Goal: Task Accomplishment & Management: Manage account settings

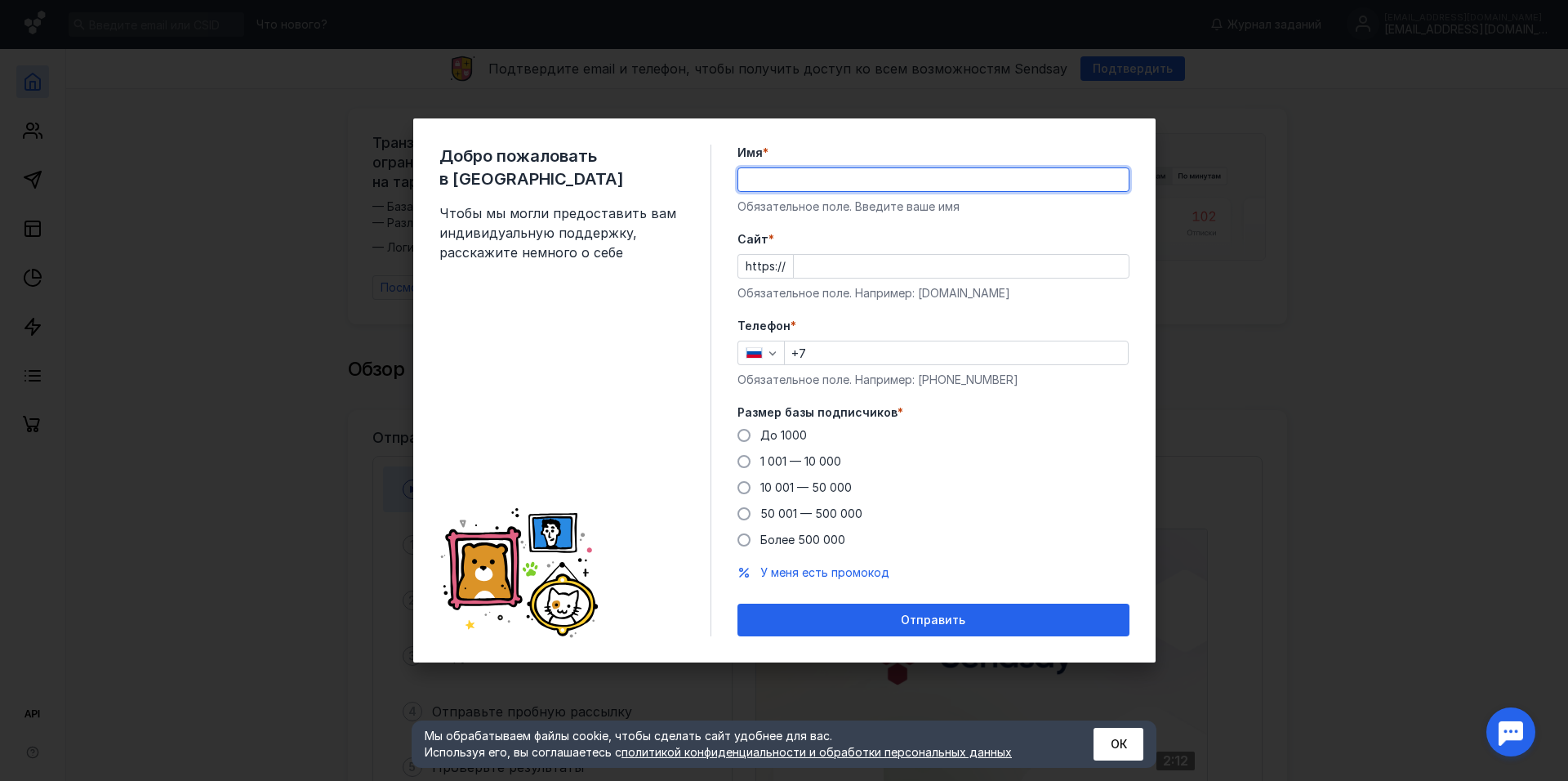
click at [1088, 307] on form "Имя * Обязательное поле. Введите ваше имя [PERSON_NAME] * https:// Обязательное…" at bounding box center [934, 390] width 392 height 491
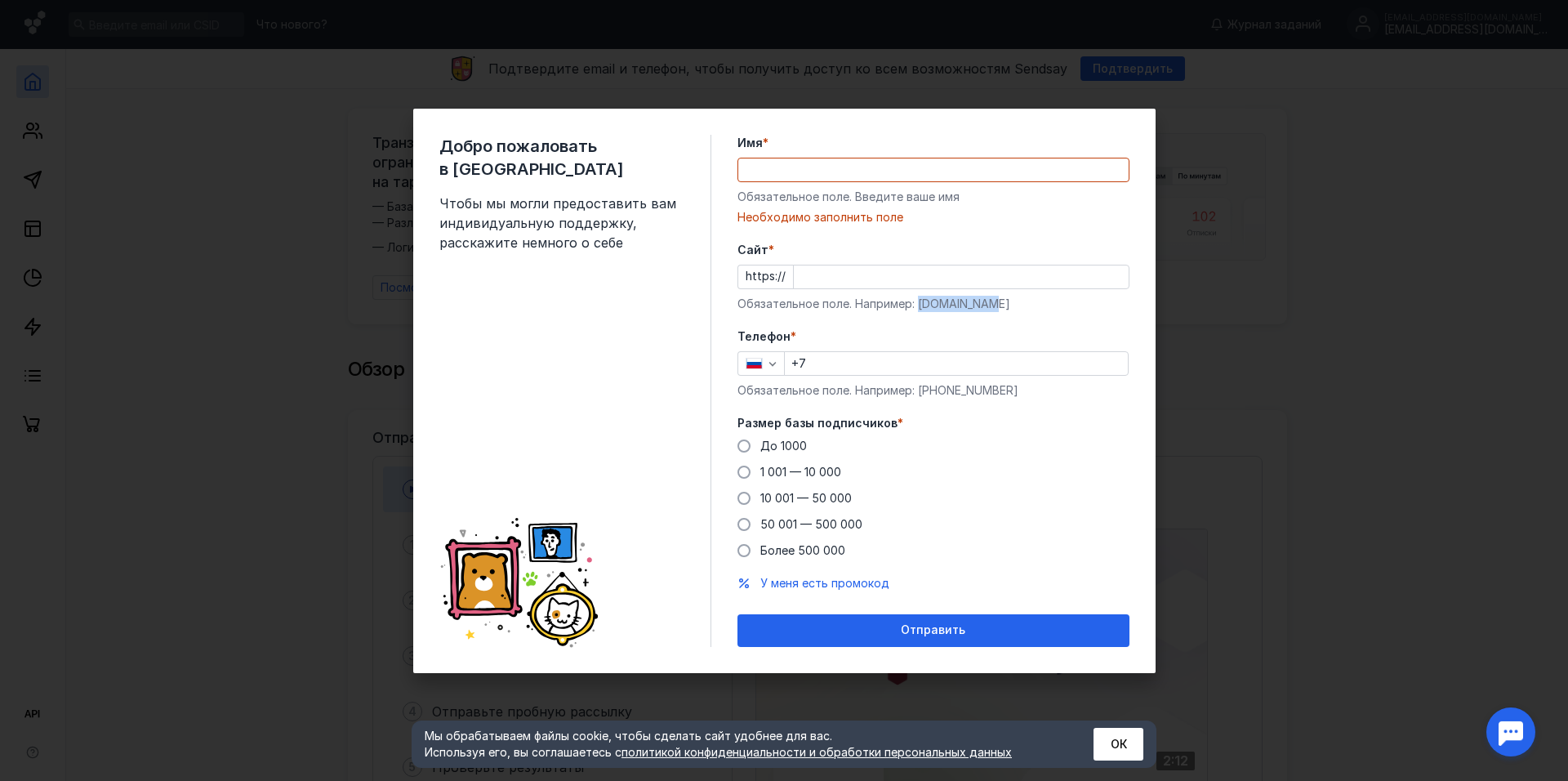
click at [915, 303] on div "Обязательное поле. Например: [DOMAIN_NAME]" at bounding box center [934, 304] width 392 height 16
copy div "[DOMAIN_NAME]"
click at [897, 284] on input "Cайт *" at bounding box center [961, 277] width 335 height 23
paste input "[DOMAIN_NAME]"
type input "[DOMAIN_NAME]"
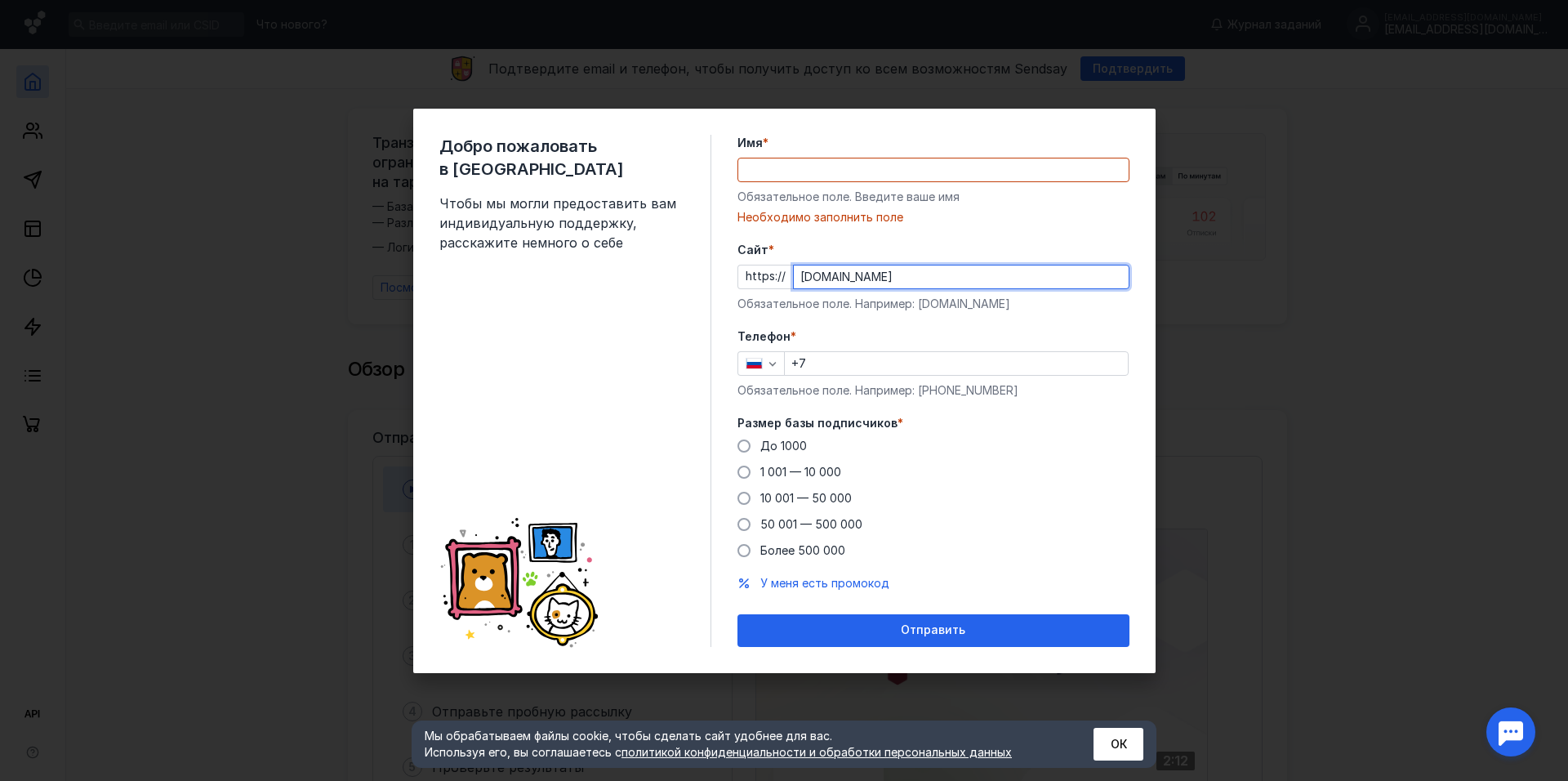
click at [839, 178] on input "Имя *" at bounding box center [934, 170] width 390 height 23
click at [745, 450] on span at bounding box center [744, 445] width 13 height 13
click at [0, 0] on input "До 1000" at bounding box center [0, 0] width 0 height 0
drag, startPoint x: 869, startPoint y: 154, endPoint x: 864, endPoint y: 167, distance: 13.9
click at [868, 154] on div "Имя * Обязательное поле. Введите ваше имя [PERSON_NAME] заполнить поле" at bounding box center [934, 180] width 392 height 90
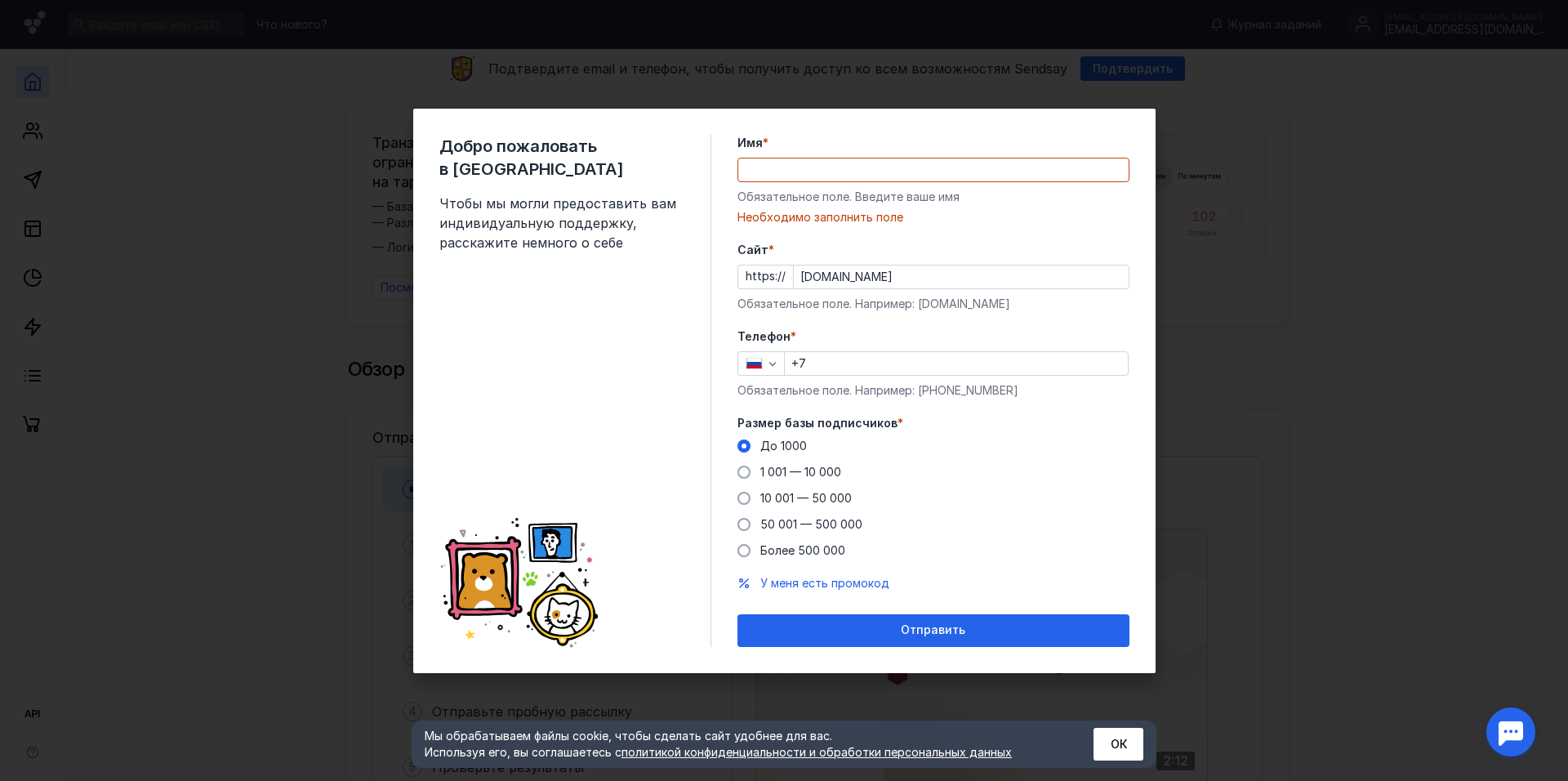
click at [864, 167] on input "Имя *" at bounding box center [934, 170] width 390 height 23
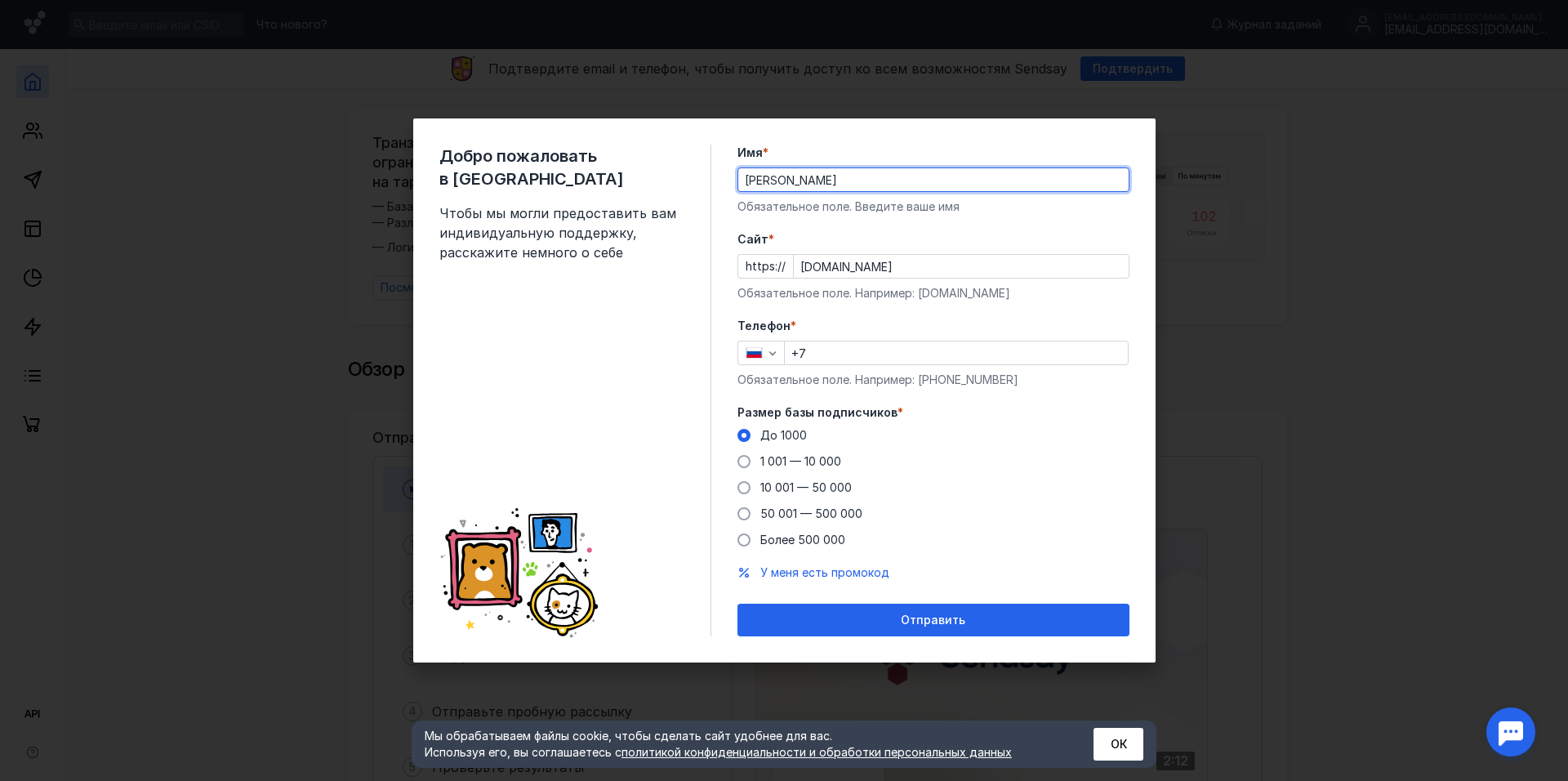
type input "[PERSON_NAME]"
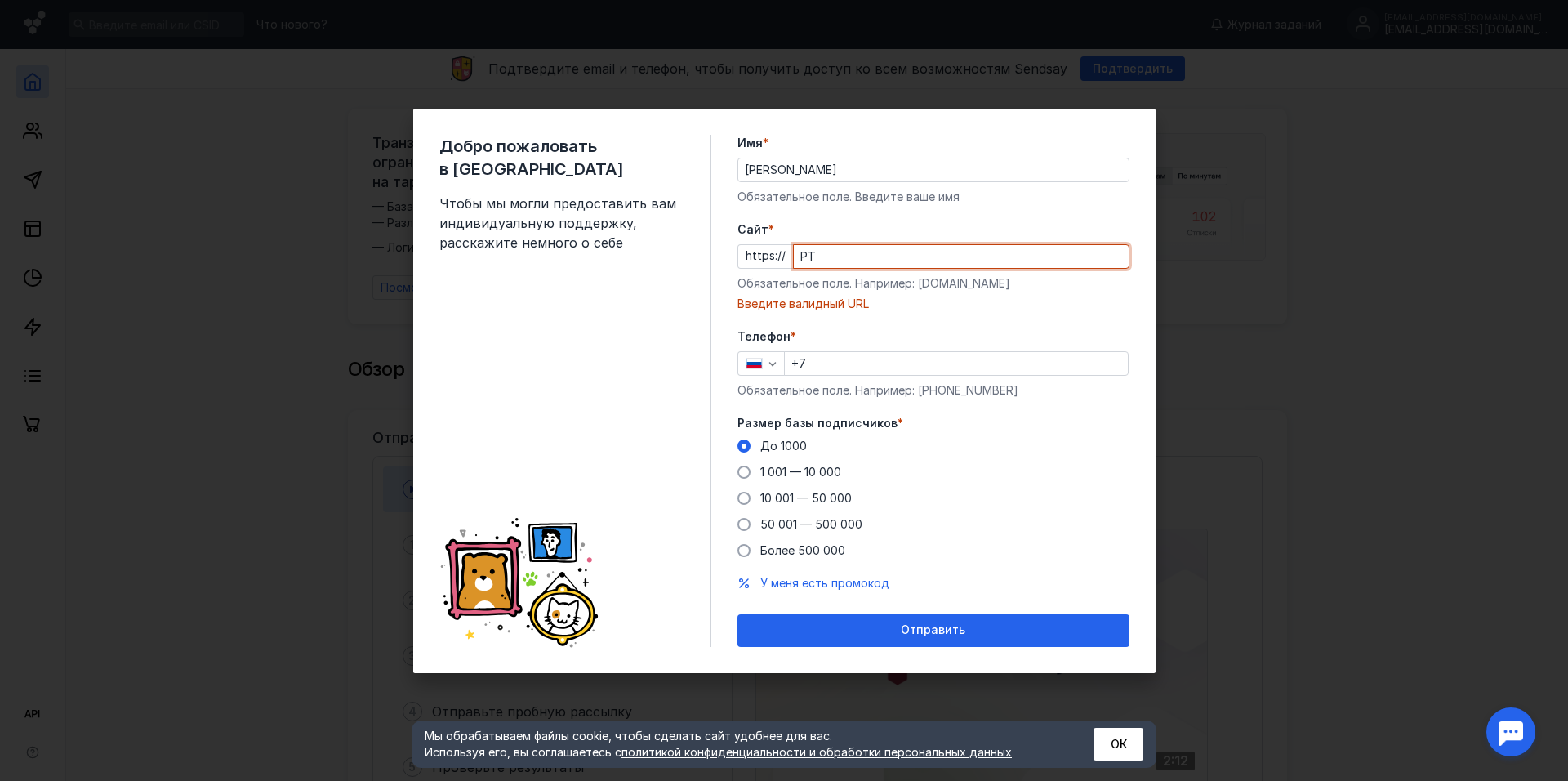
type input "Р"
drag, startPoint x: 921, startPoint y: 285, endPoint x: 947, endPoint y: 286, distance: 26.0
click at [947, 286] on div "Обязательное поле. Например: [DOMAIN_NAME]" at bounding box center [934, 283] width 392 height 16
drag, startPoint x: 920, startPoint y: 285, endPoint x: 1031, endPoint y: 287, distance: 111.0
click at [1031, 287] on div "Обязательное поле. Например: [DOMAIN_NAME]" at bounding box center [934, 283] width 392 height 16
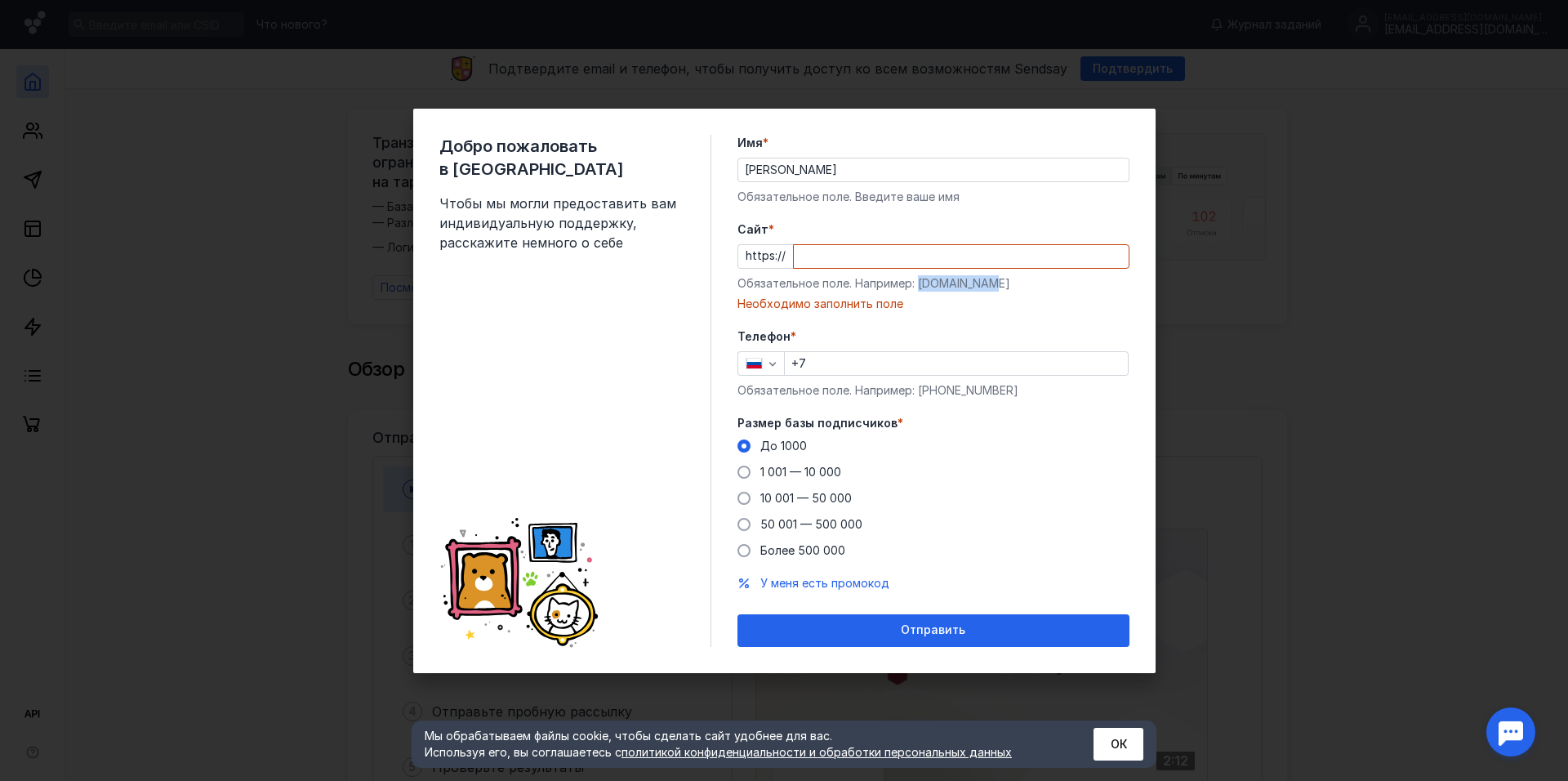
copy div "[DOMAIN_NAME]"
click at [838, 258] on input "Cайт *" at bounding box center [961, 256] width 335 height 23
paste input "[DOMAIN_NAME]"
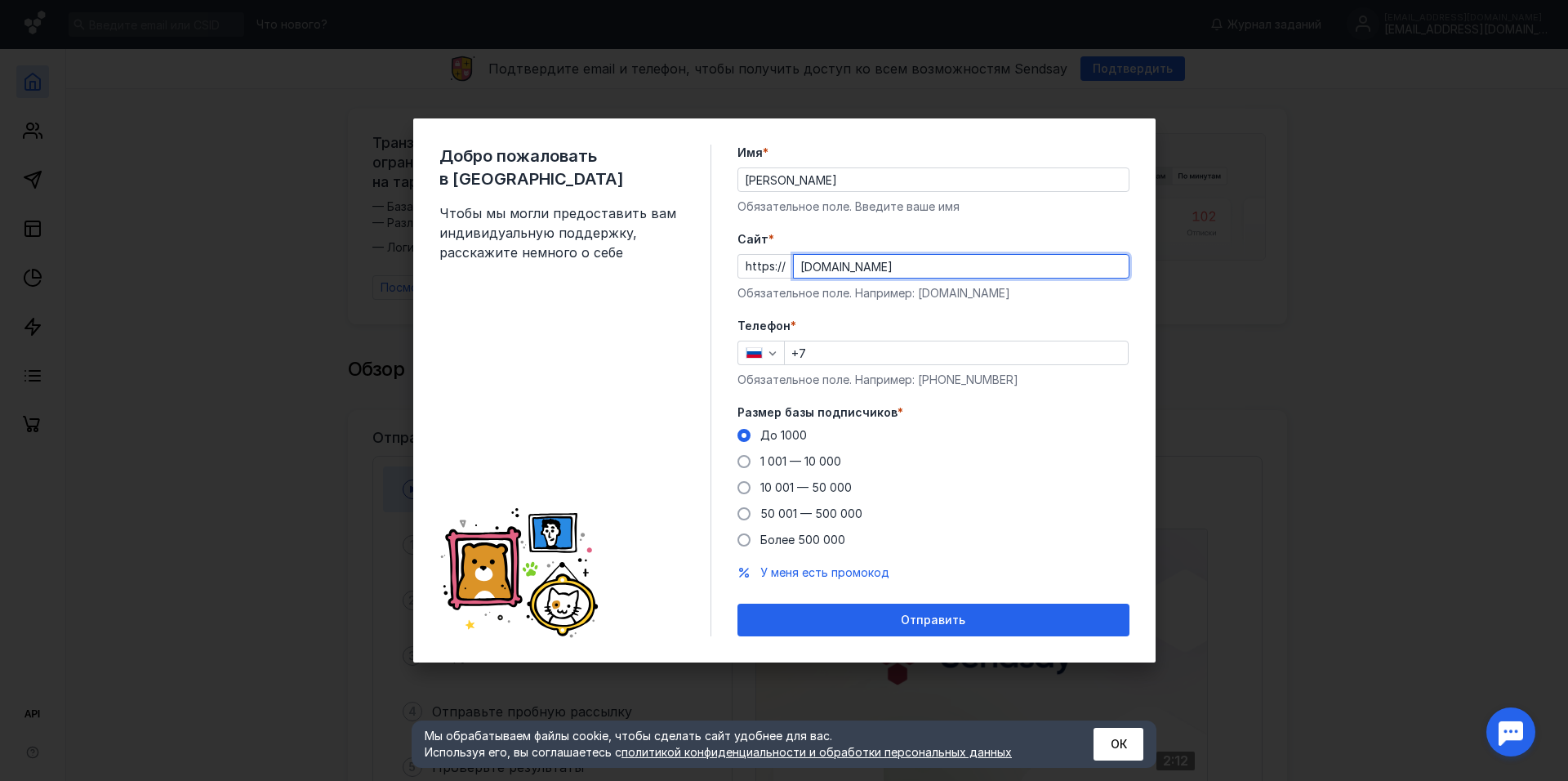
type input "[DOMAIN_NAME]"
drag, startPoint x: 830, startPoint y: 187, endPoint x: 657, endPoint y: 192, distance: 173.1
click at [657, 192] on div "Добро пожаловать в Sendsay Чтобы мы могли предоставить вам индивидуальную подде…" at bounding box center [784, 390] width 742 height 544
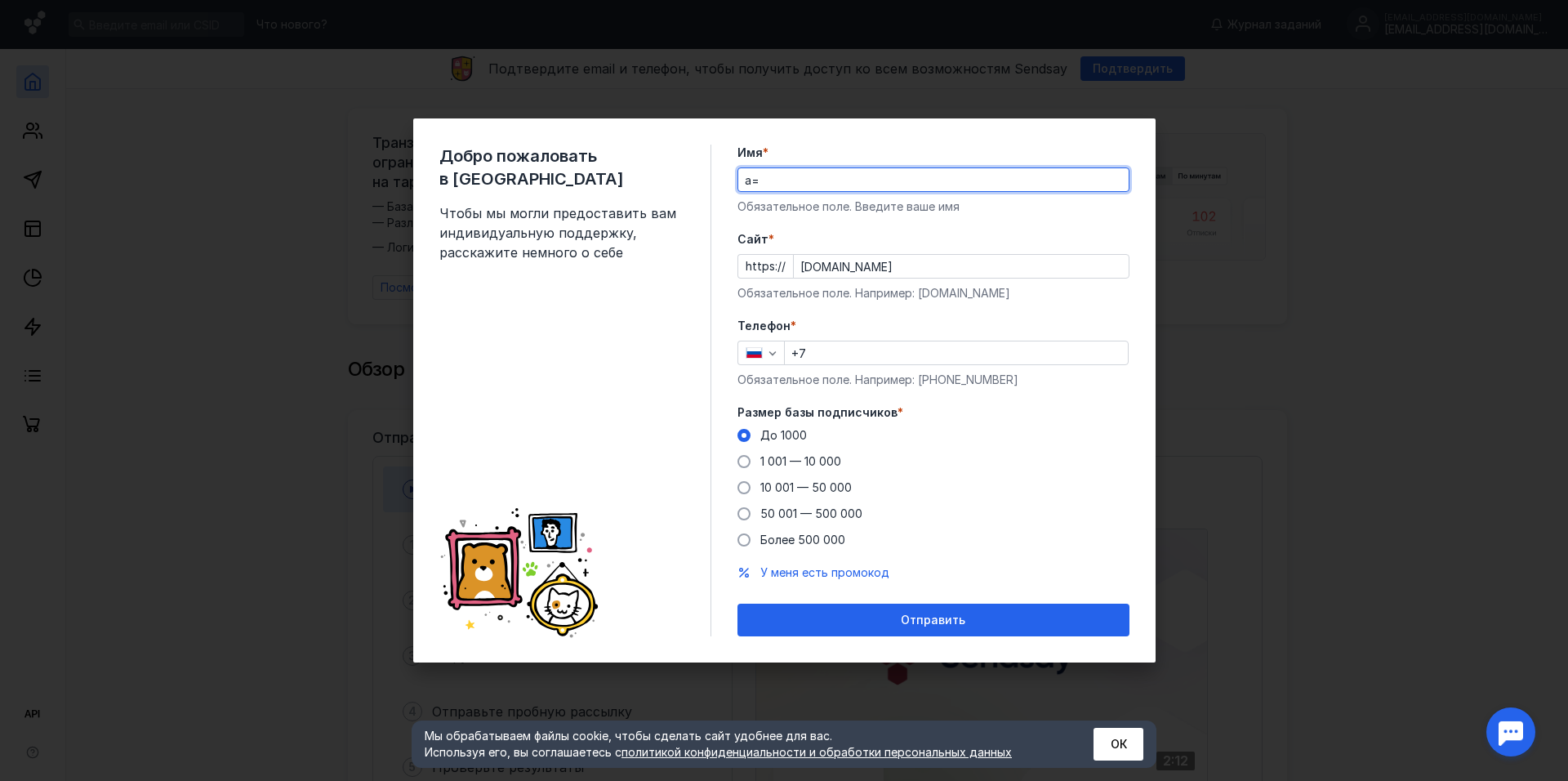
type input "[PERSON_NAME]"
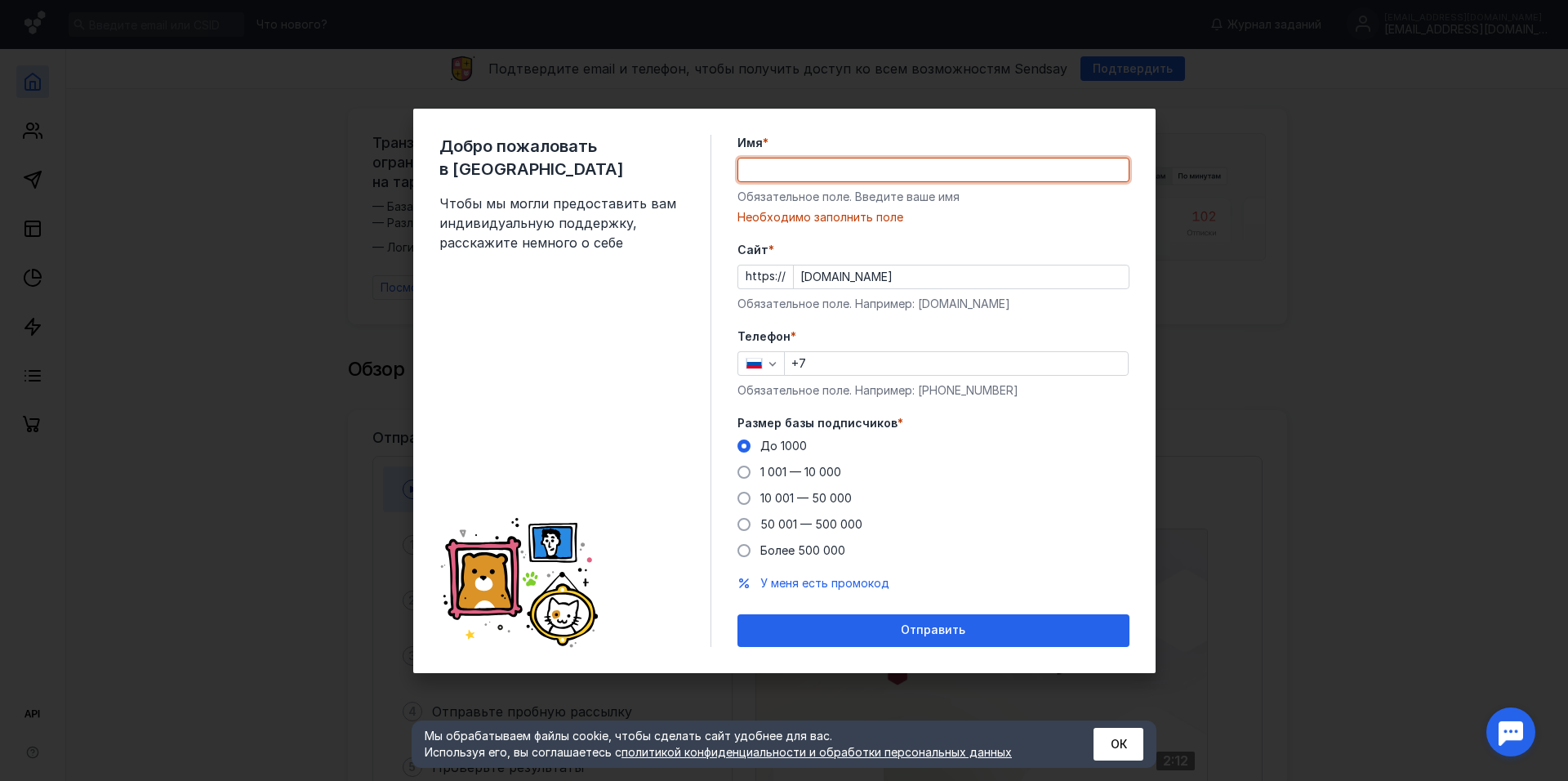
type input "П"
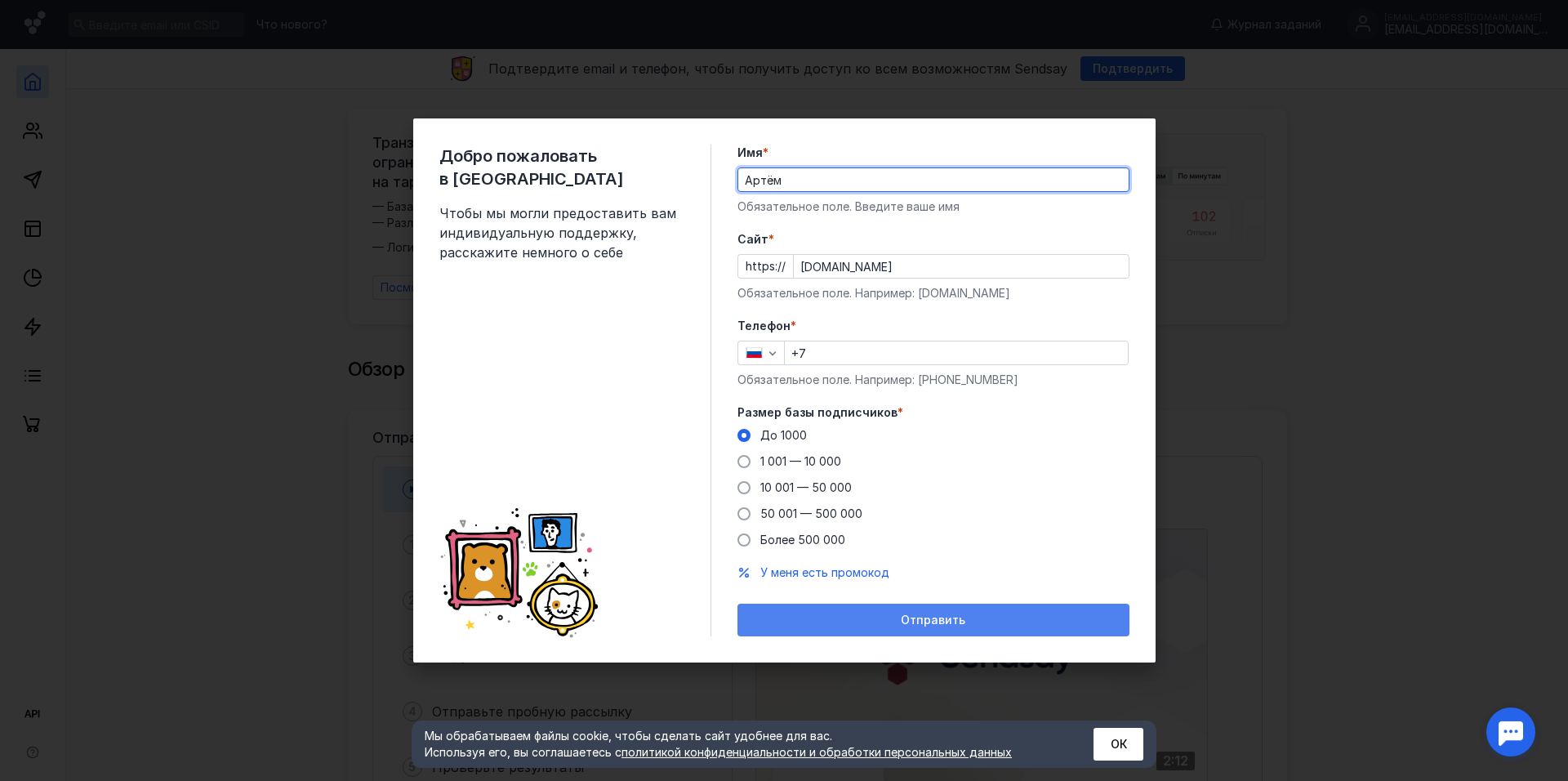
type input "Артём"
click at [959, 611] on div "Отправить" at bounding box center [934, 620] width 392 height 33
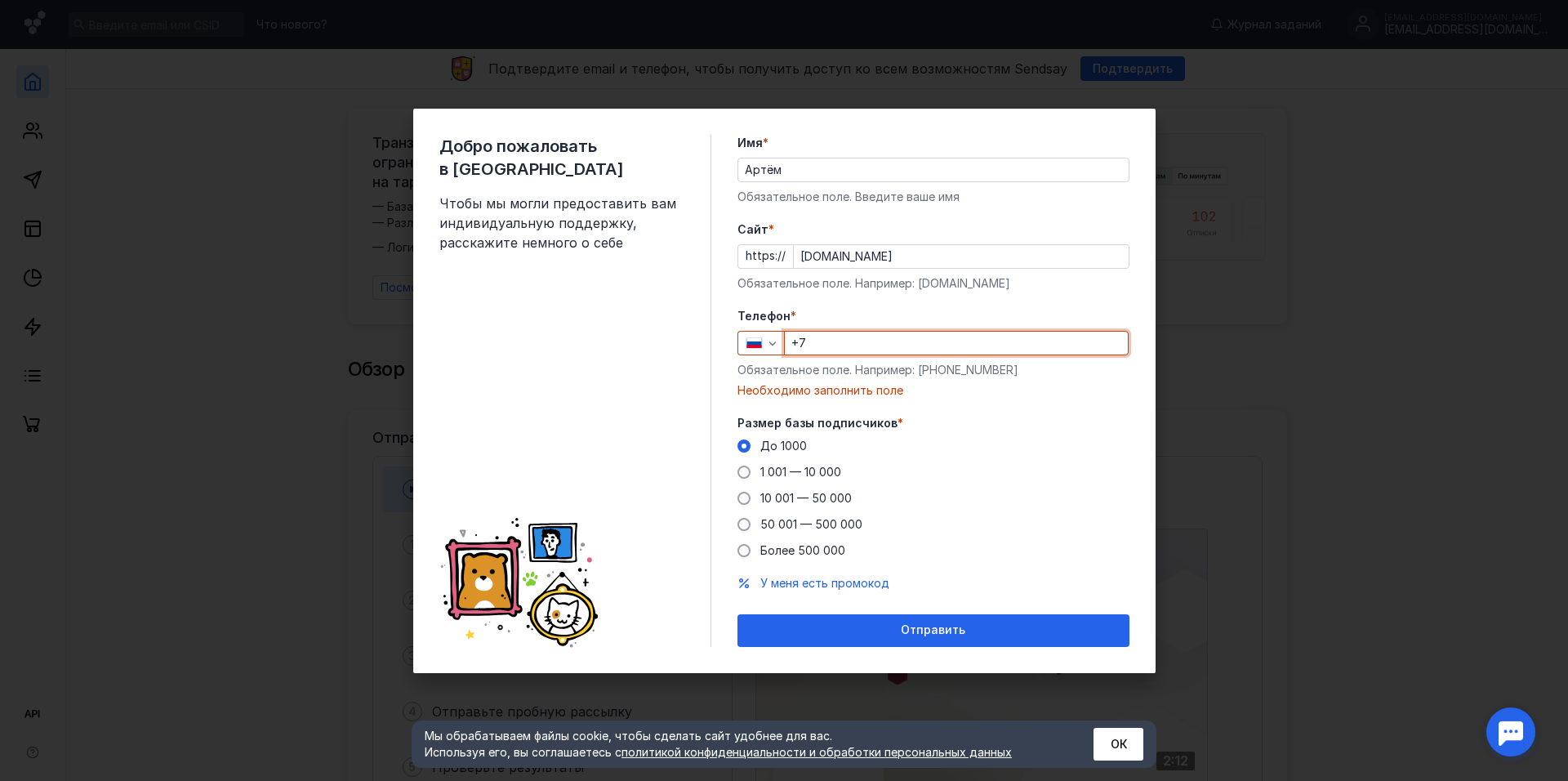
click at [892, 334] on input "+7" at bounding box center [955, 343] width 343 height 23
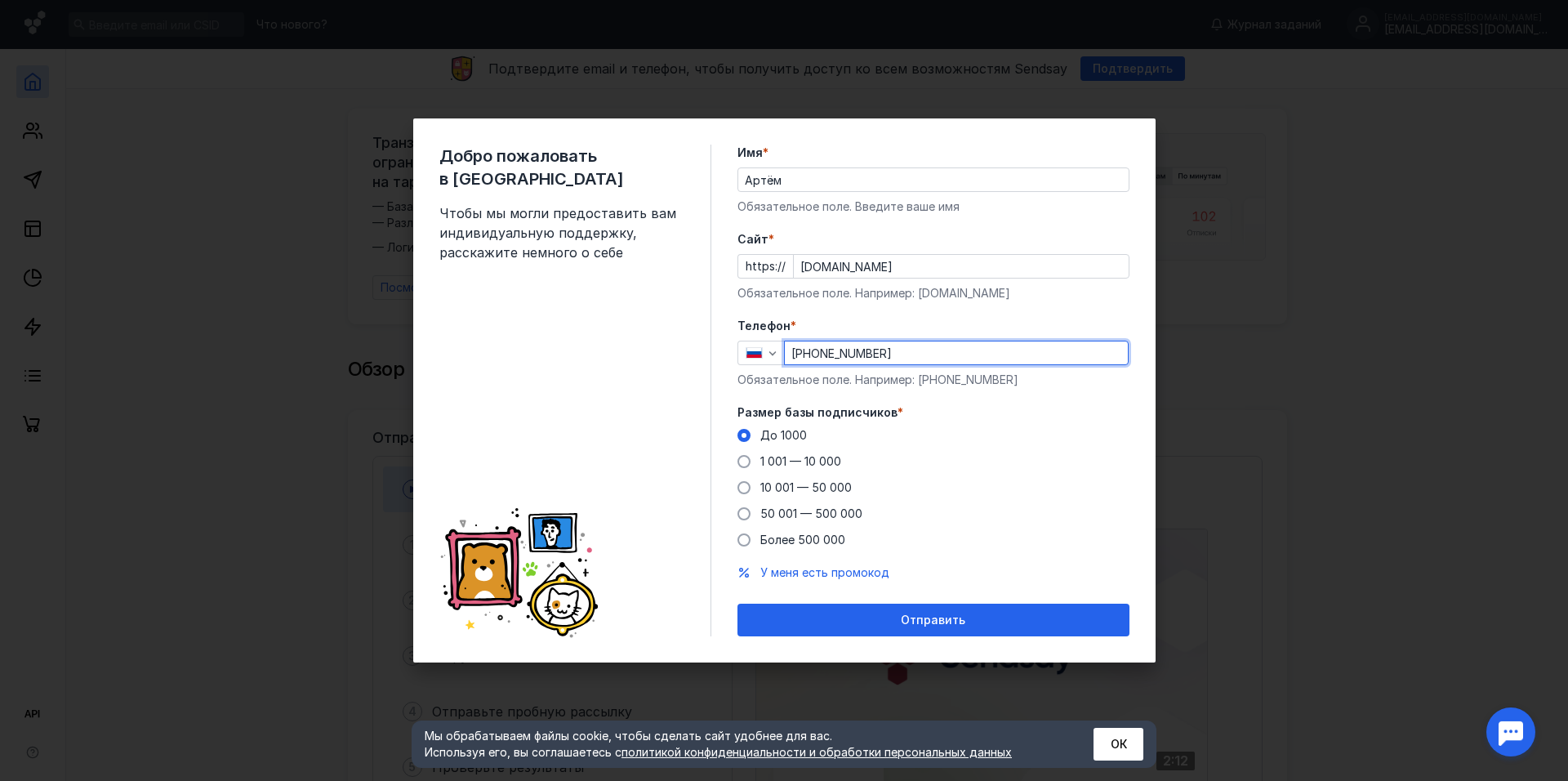
type input "[PHONE_NUMBER]"
drag, startPoint x: 1120, startPoint y: 581, endPoint x: 1089, endPoint y: 599, distance: 35.8
click at [1120, 581] on form "Имя * Артём Обязательное поле. Введите ваше имя [PERSON_NAME] * https:// [DOMAI…" at bounding box center [934, 390] width 392 height 491
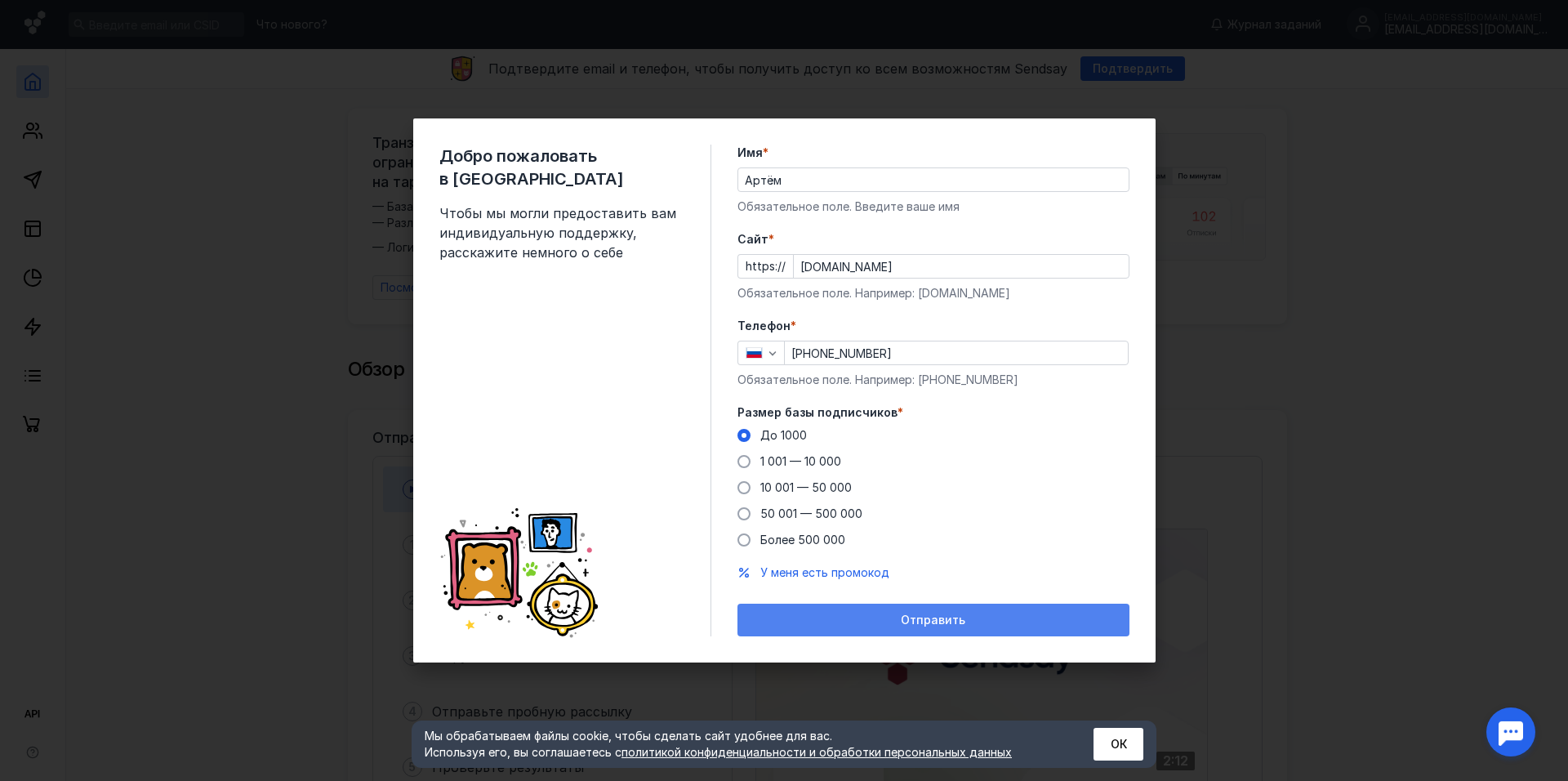
click at [1002, 630] on div "Отправить" at bounding box center [934, 620] width 392 height 33
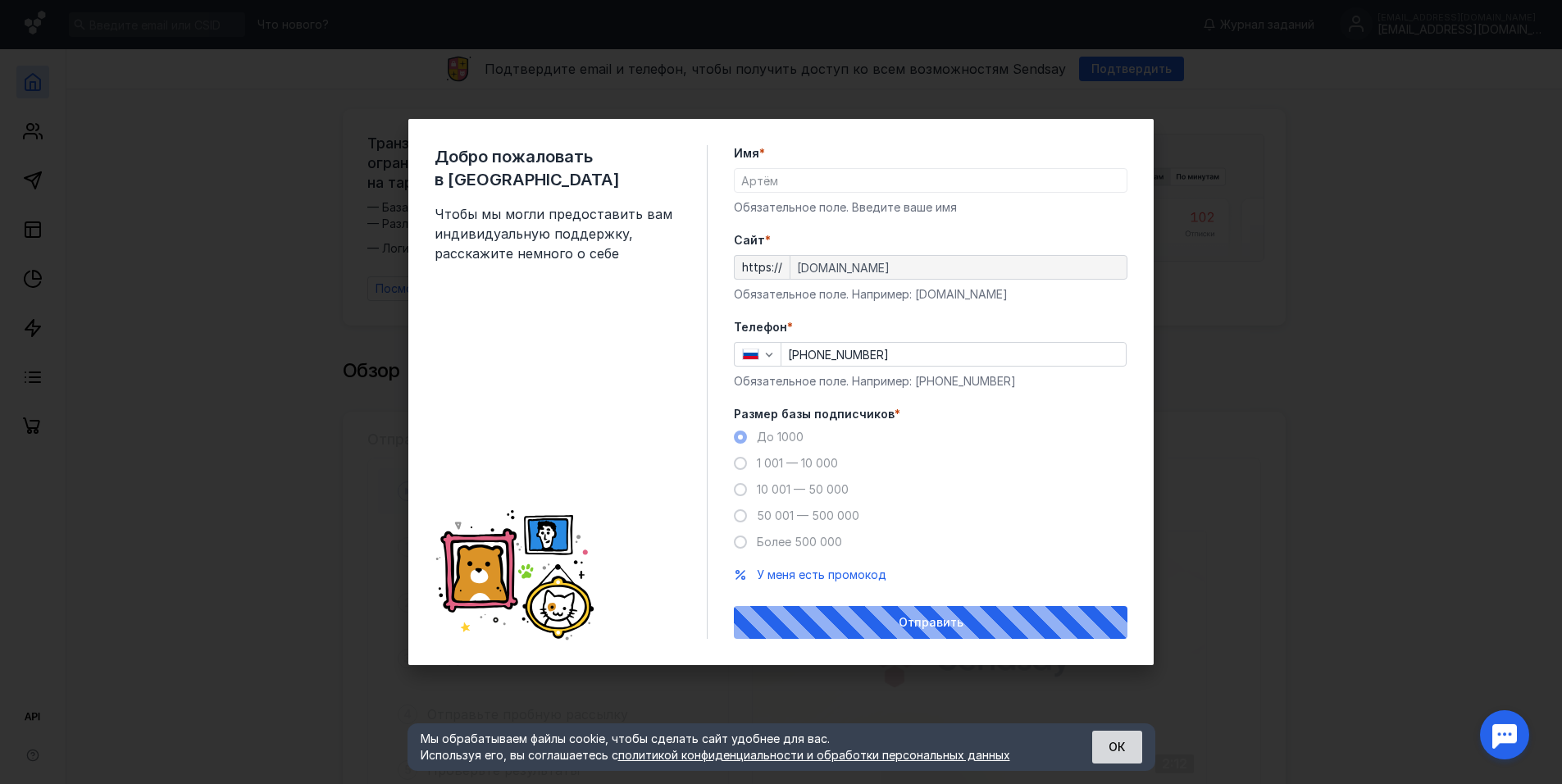
click at [1118, 743] on button "ОК" at bounding box center [1116, 747] width 50 height 33
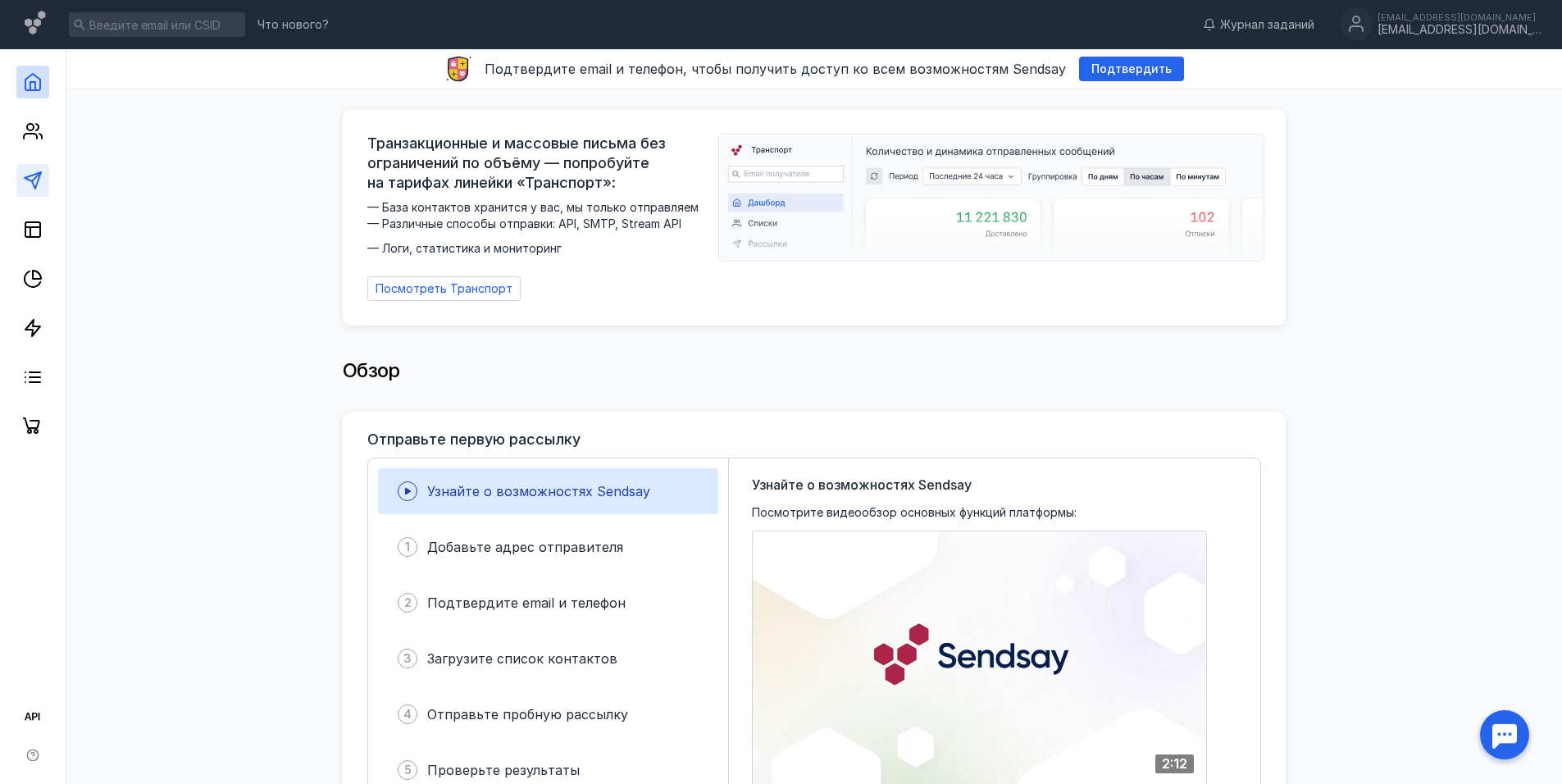
click at [29, 180] on polygon at bounding box center [32, 180] width 17 height 17
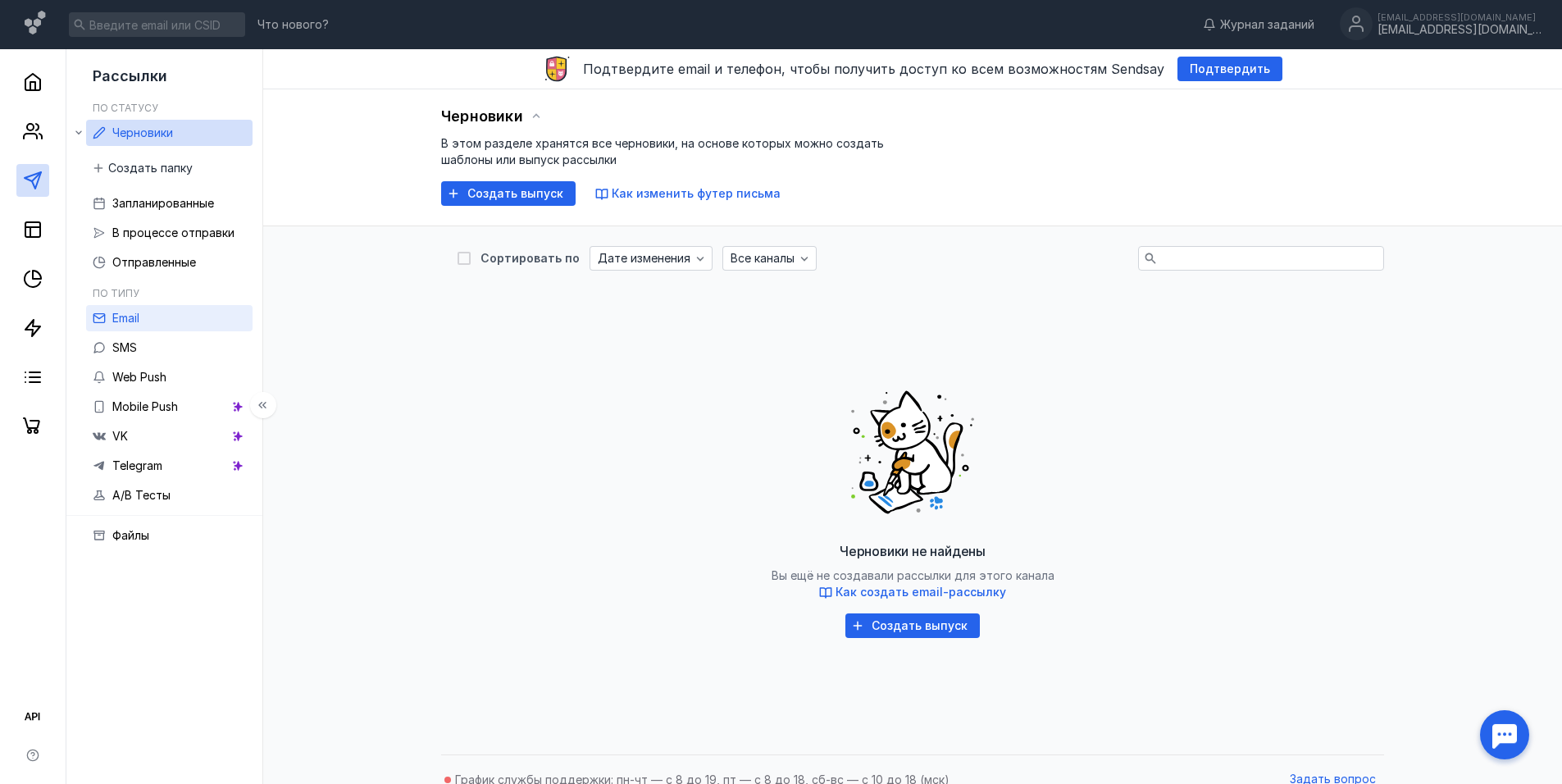
click at [155, 312] on link "Email" at bounding box center [169, 318] width 166 height 26
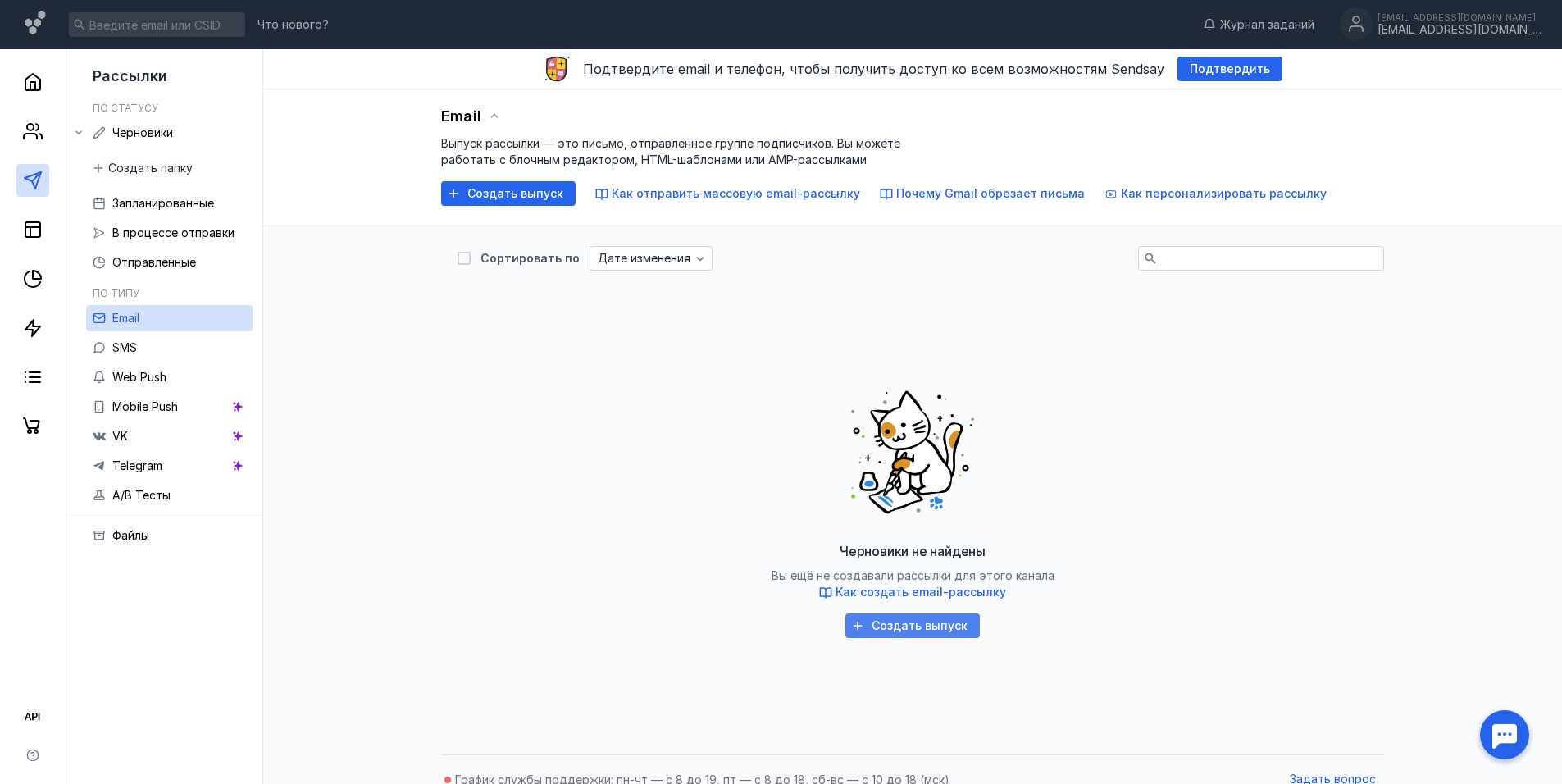
click at [916, 626] on span "Создать выпуск" at bounding box center [919, 625] width 96 height 14
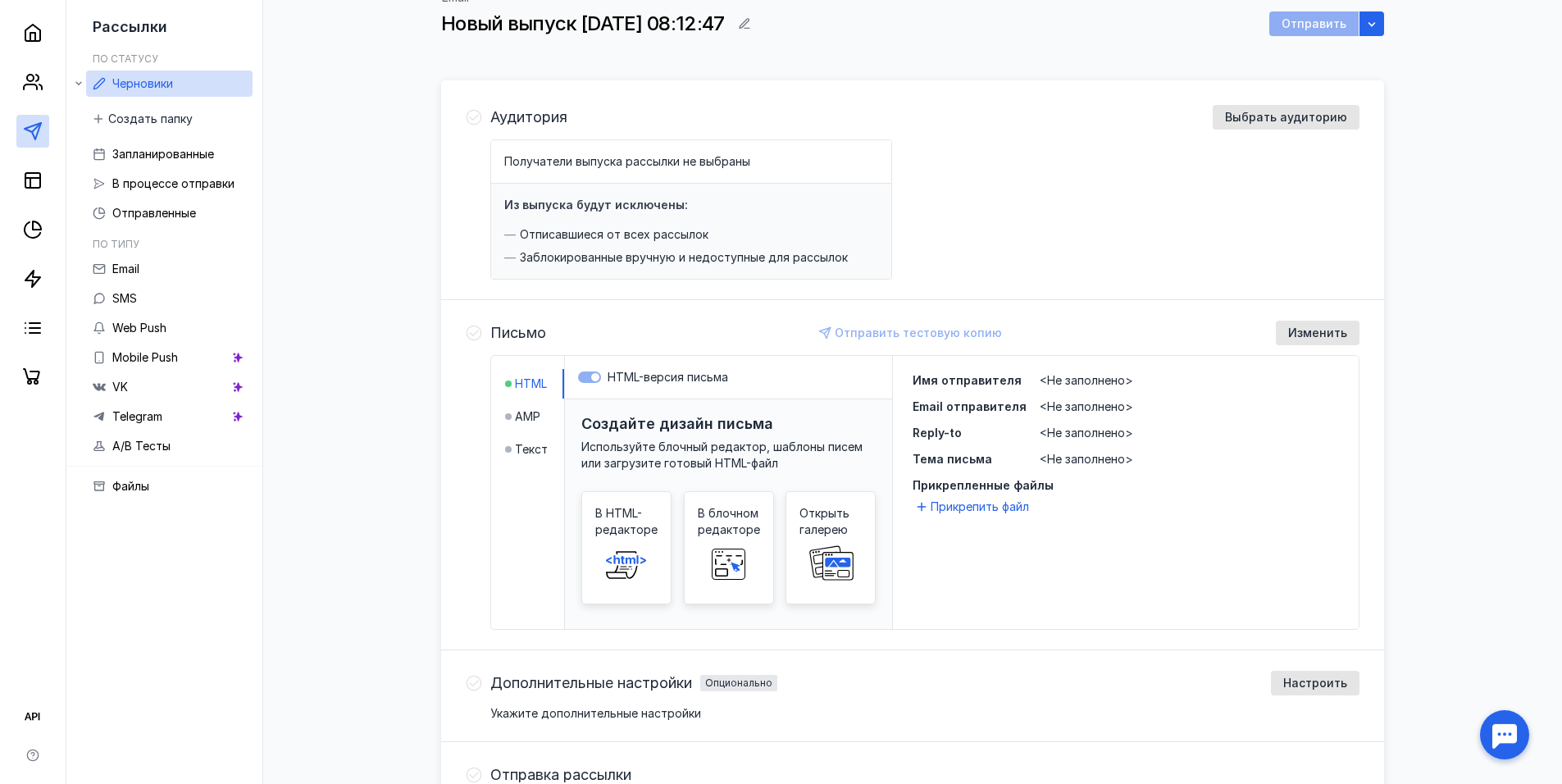
scroll to position [76, 0]
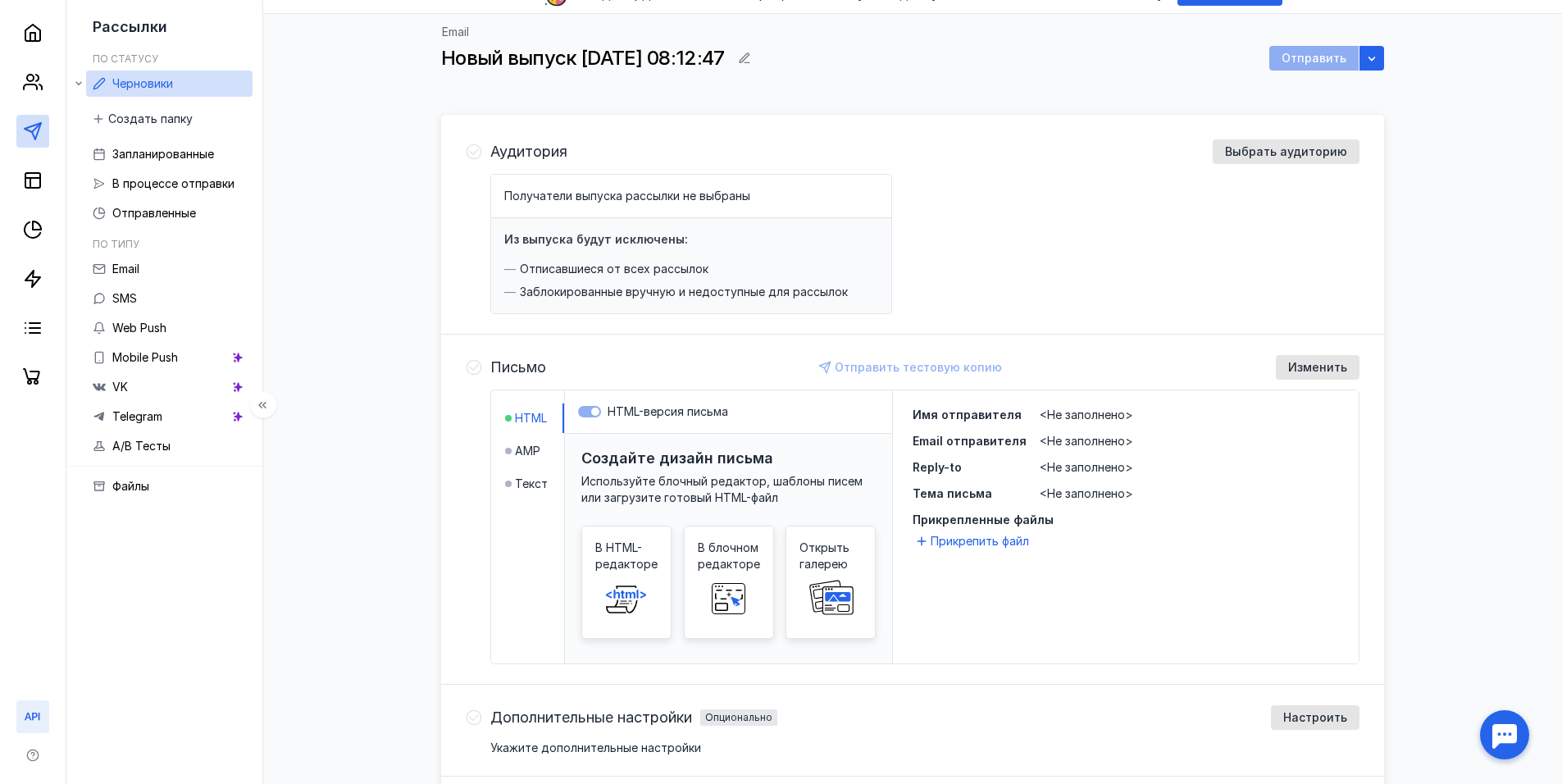
click at [35, 724] on icon at bounding box center [32, 716] width 20 height 20
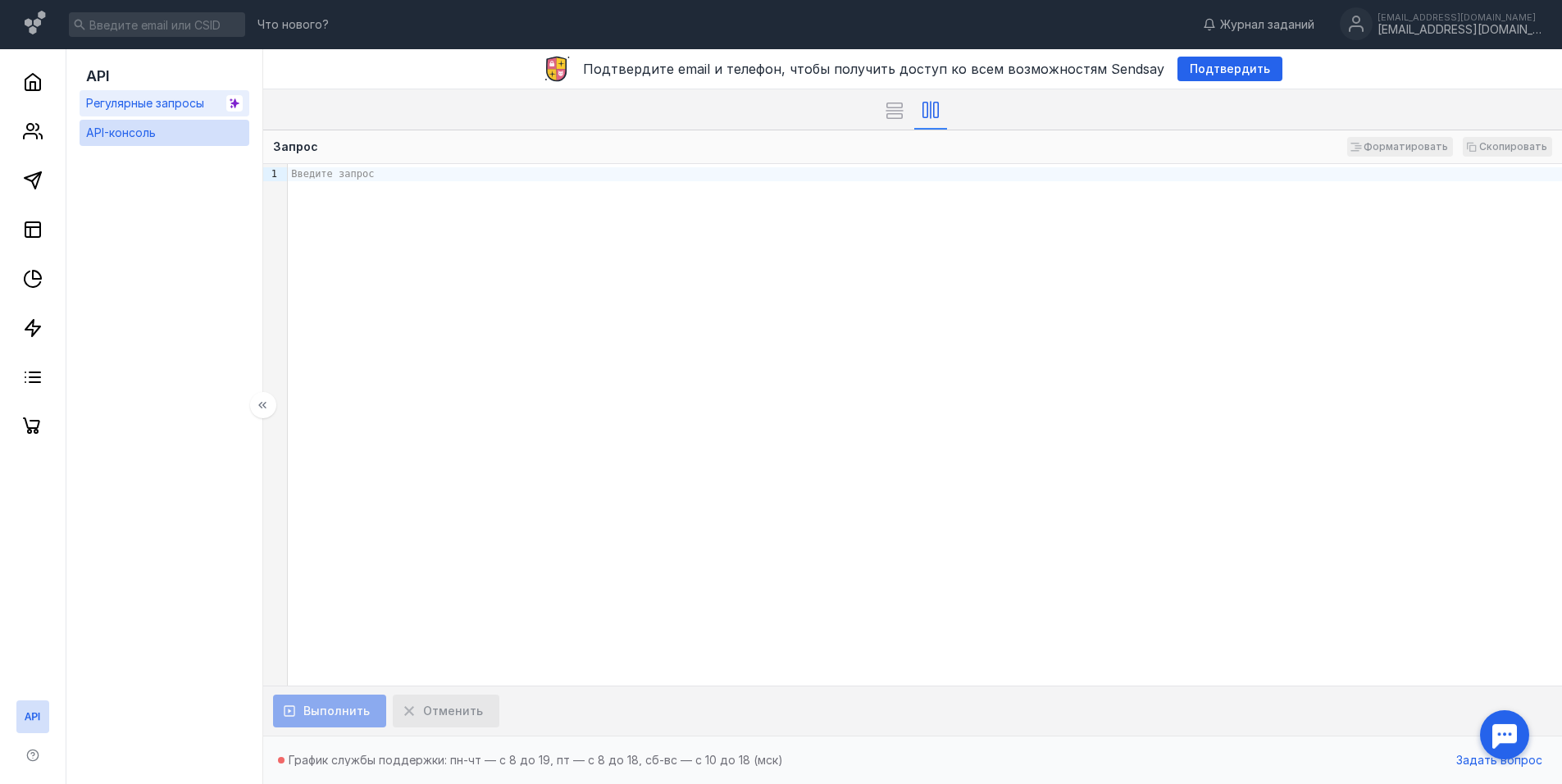
click at [152, 99] on span "Регулярные запросы" at bounding box center [145, 103] width 118 height 14
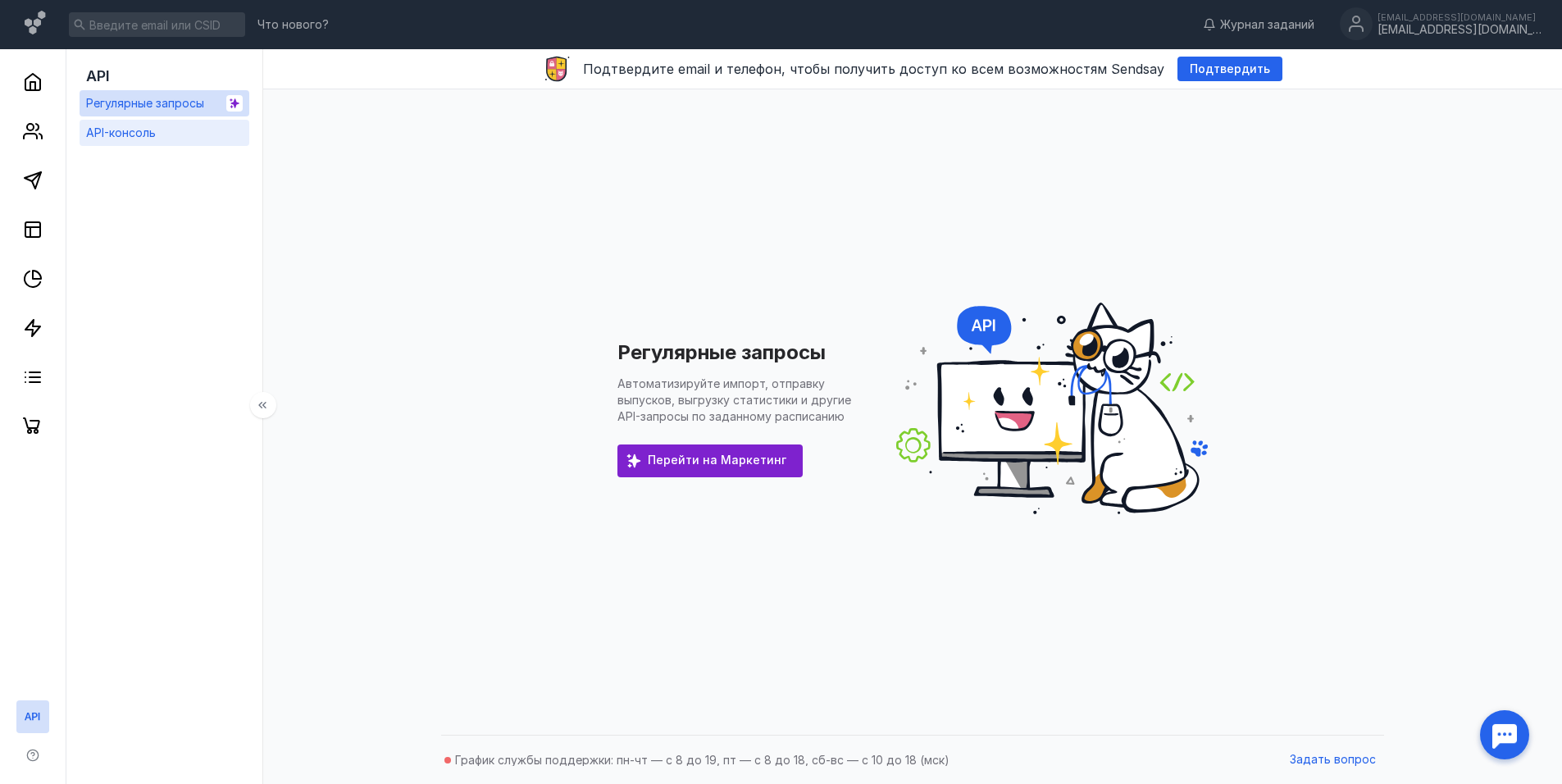
click at [146, 126] on span "API-консоль" at bounding box center [121, 132] width 70 height 14
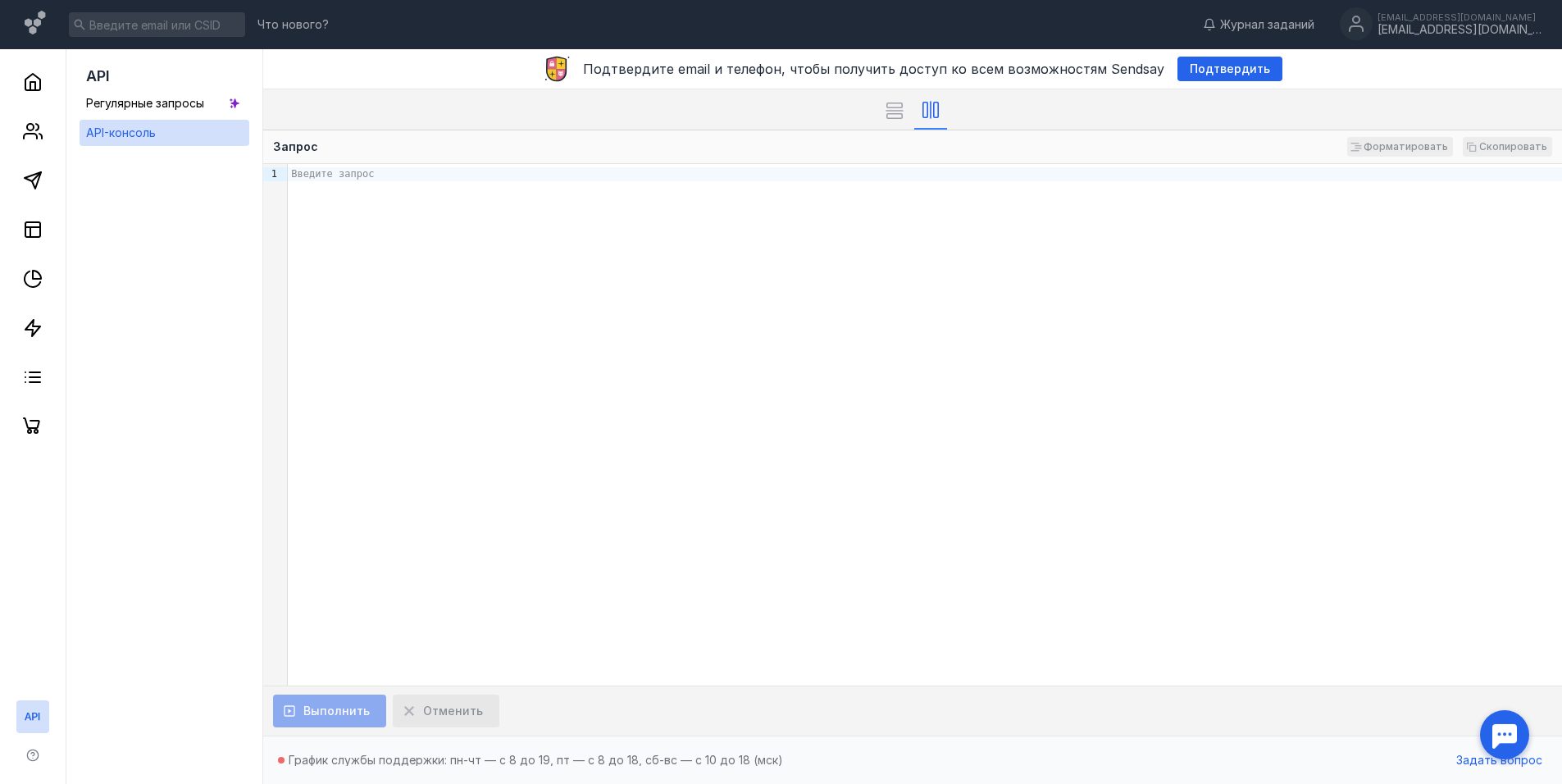
drag, startPoint x: 352, startPoint y: 723, endPoint x: 377, endPoint y: 702, distance: 32.6
click at [352, 722] on div "Выполнить Отменить" at bounding box center [912, 710] width 1299 height 50
click at [409, 305] on div "Введите запрос" at bounding box center [924, 424] width 1274 height 521
click at [416, 238] on div "Введите запрос" at bounding box center [924, 424] width 1274 height 521
click at [425, 235] on div "Введите запрос" at bounding box center [924, 424] width 1274 height 521
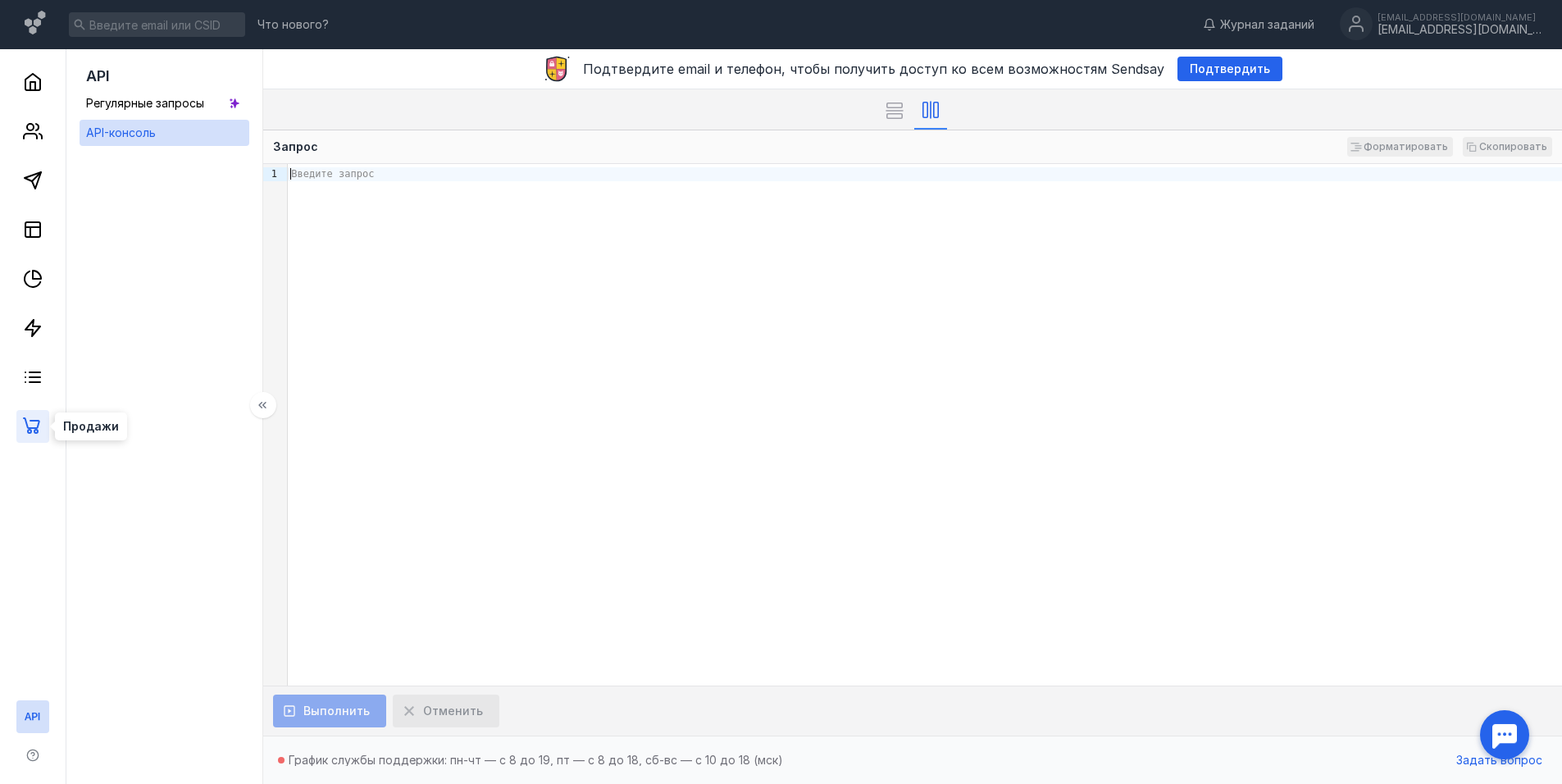
click at [29, 421] on icon at bounding box center [32, 426] width 20 height 20
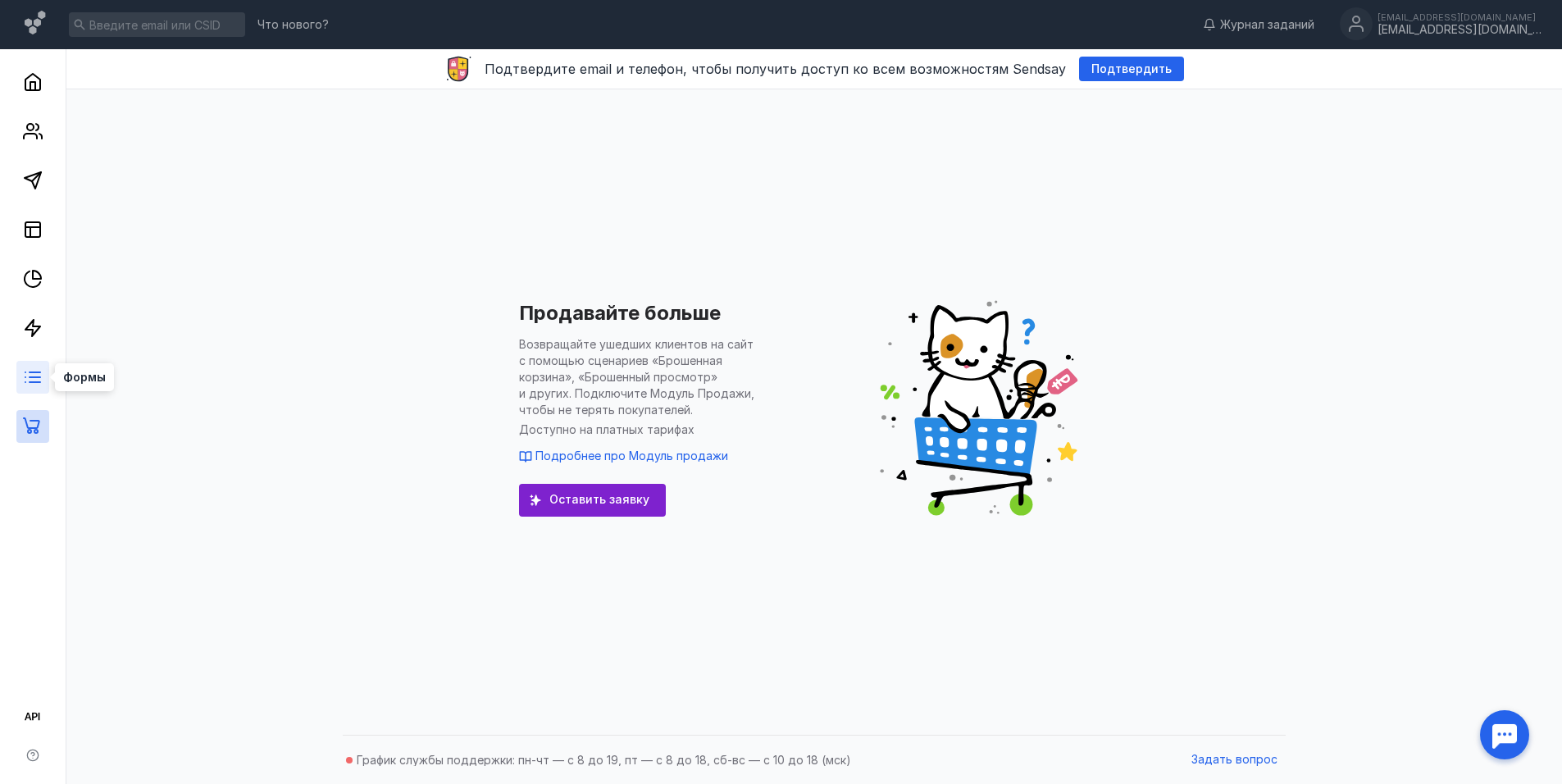
click at [36, 368] on icon at bounding box center [32, 377] width 20 height 20
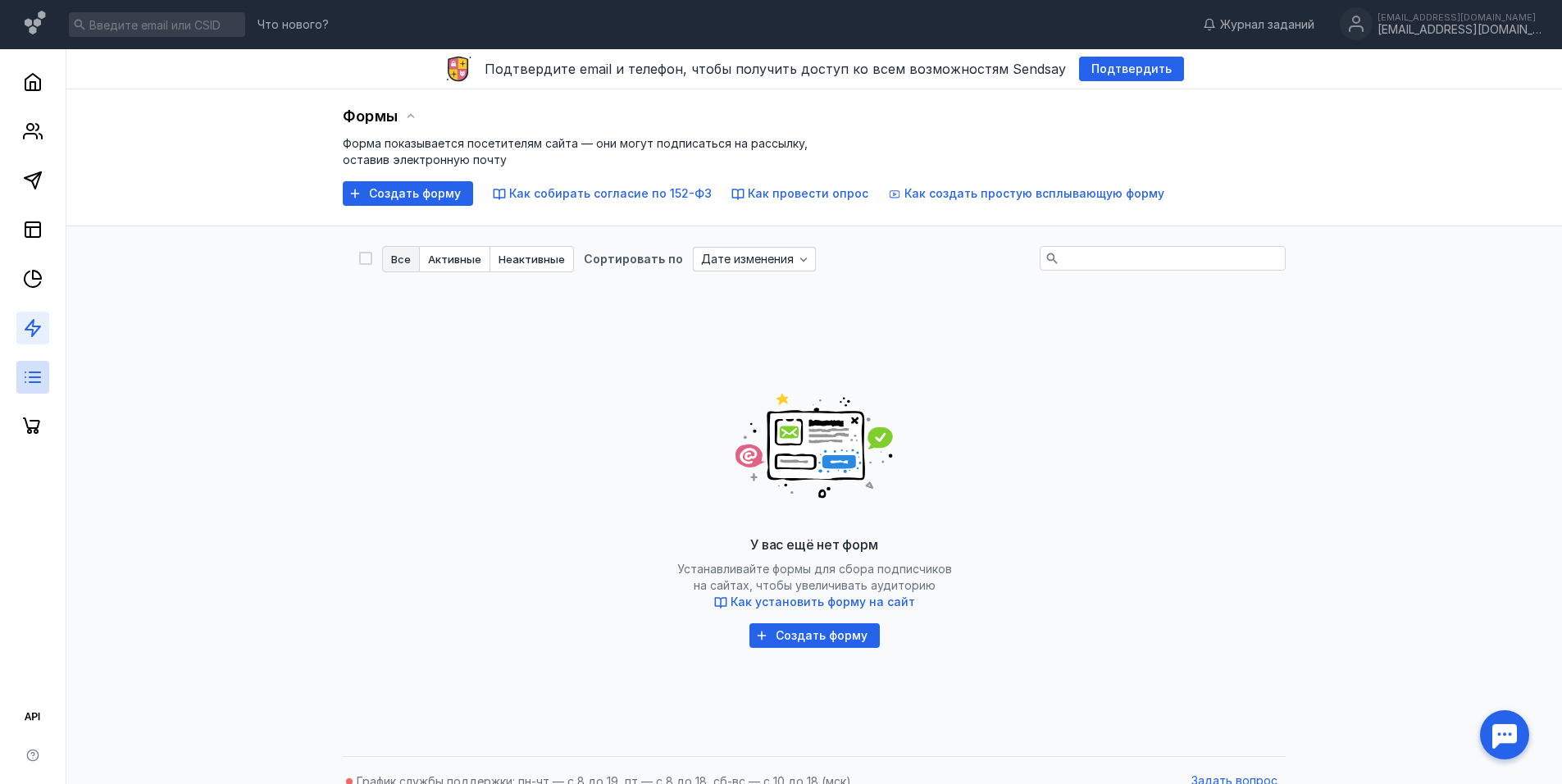
click at [44, 321] on link at bounding box center [33, 328] width 33 height 33
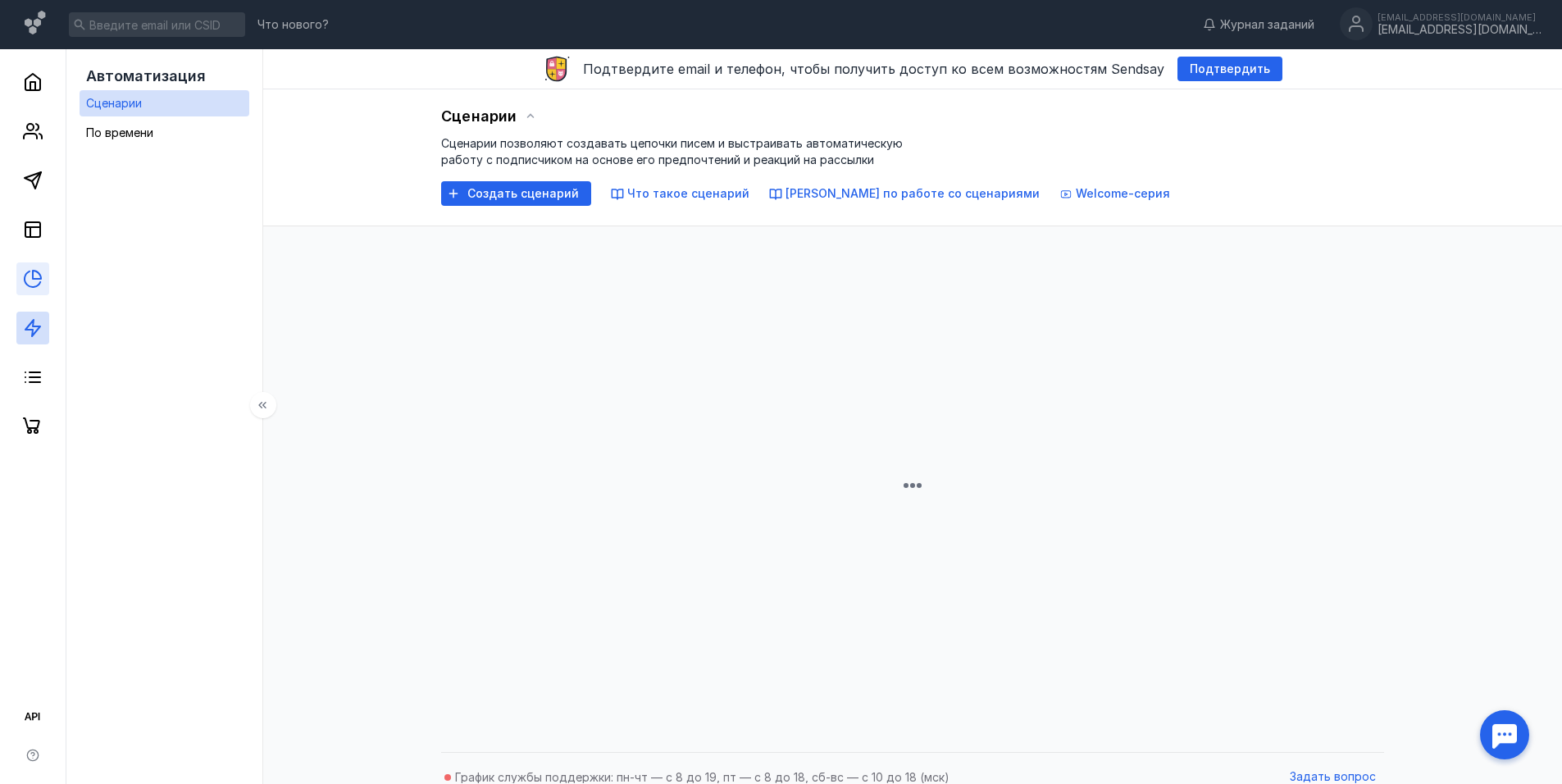
click at [30, 271] on icon at bounding box center [32, 279] width 16 height 16
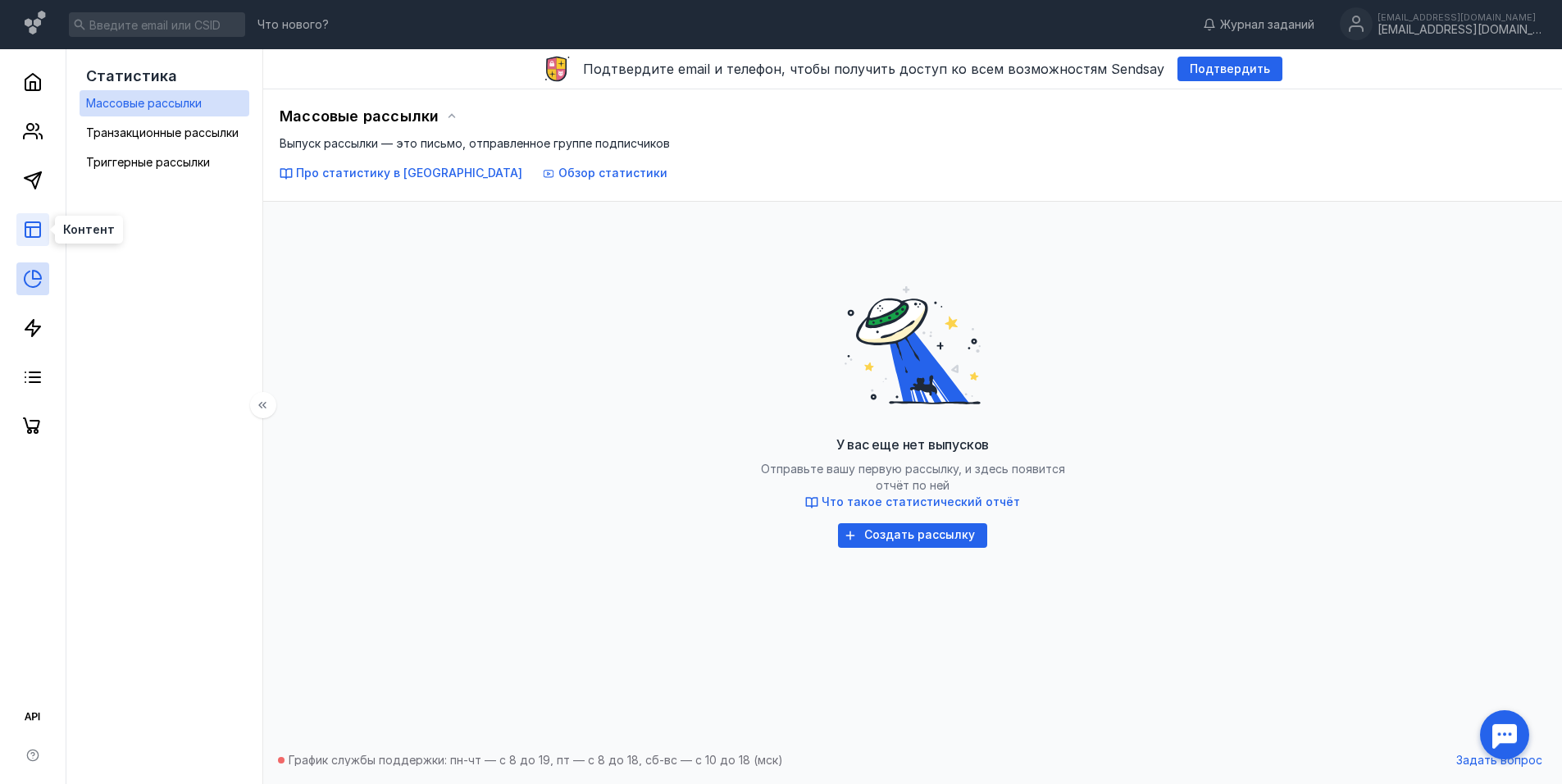
click at [26, 221] on icon at bounding box center [32, 229] width 20 height 20
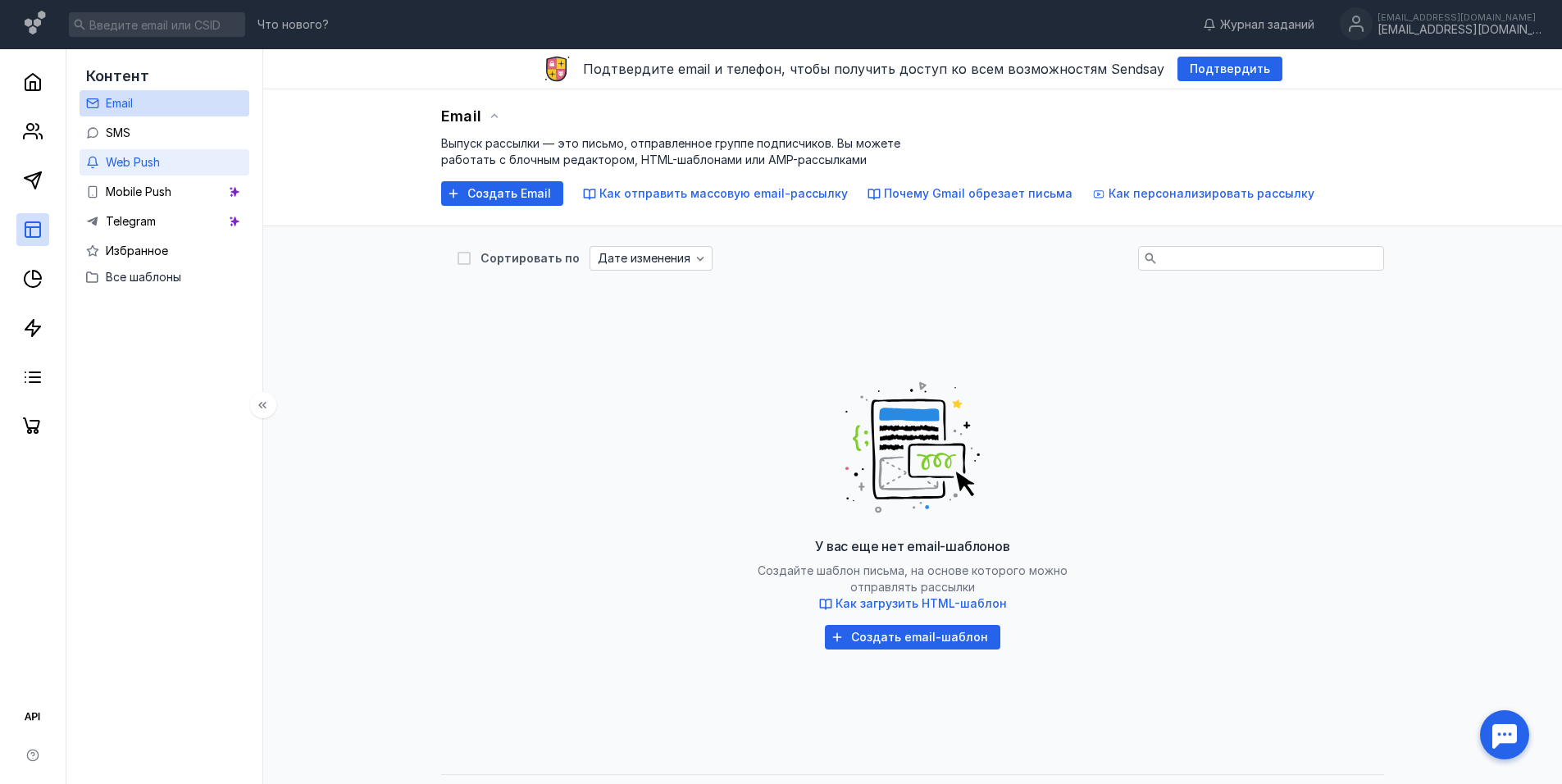
click at [161, 157] on link "Web Push" at bounding box center [164, 162] width 170 height 26
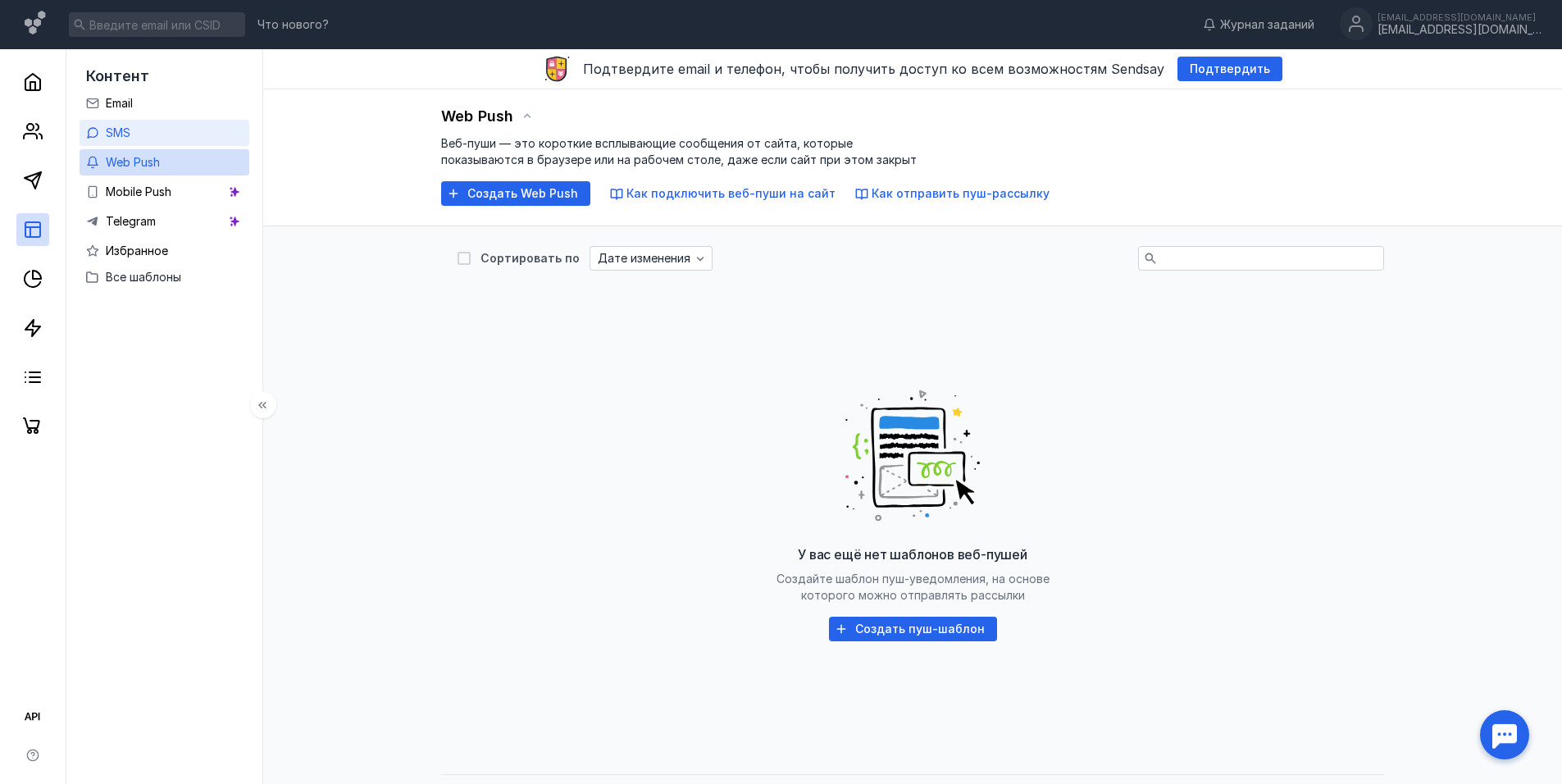
click at [118, 139] on div "SMS" at bounding box center [118, 132] width 24 height 20
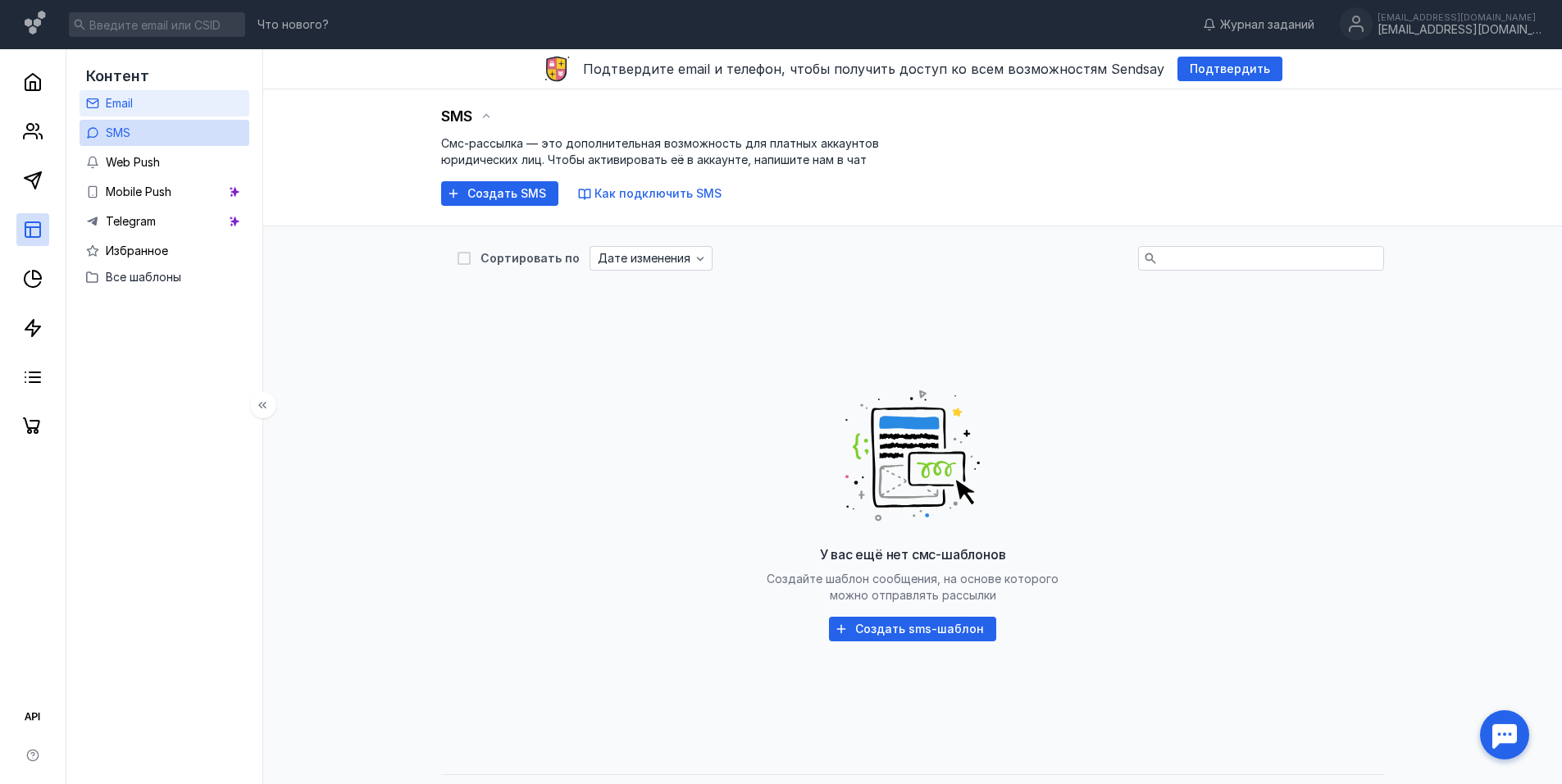
click at [120, 104] on span "Email" at bounding box center [118, 103] width 27 height 14
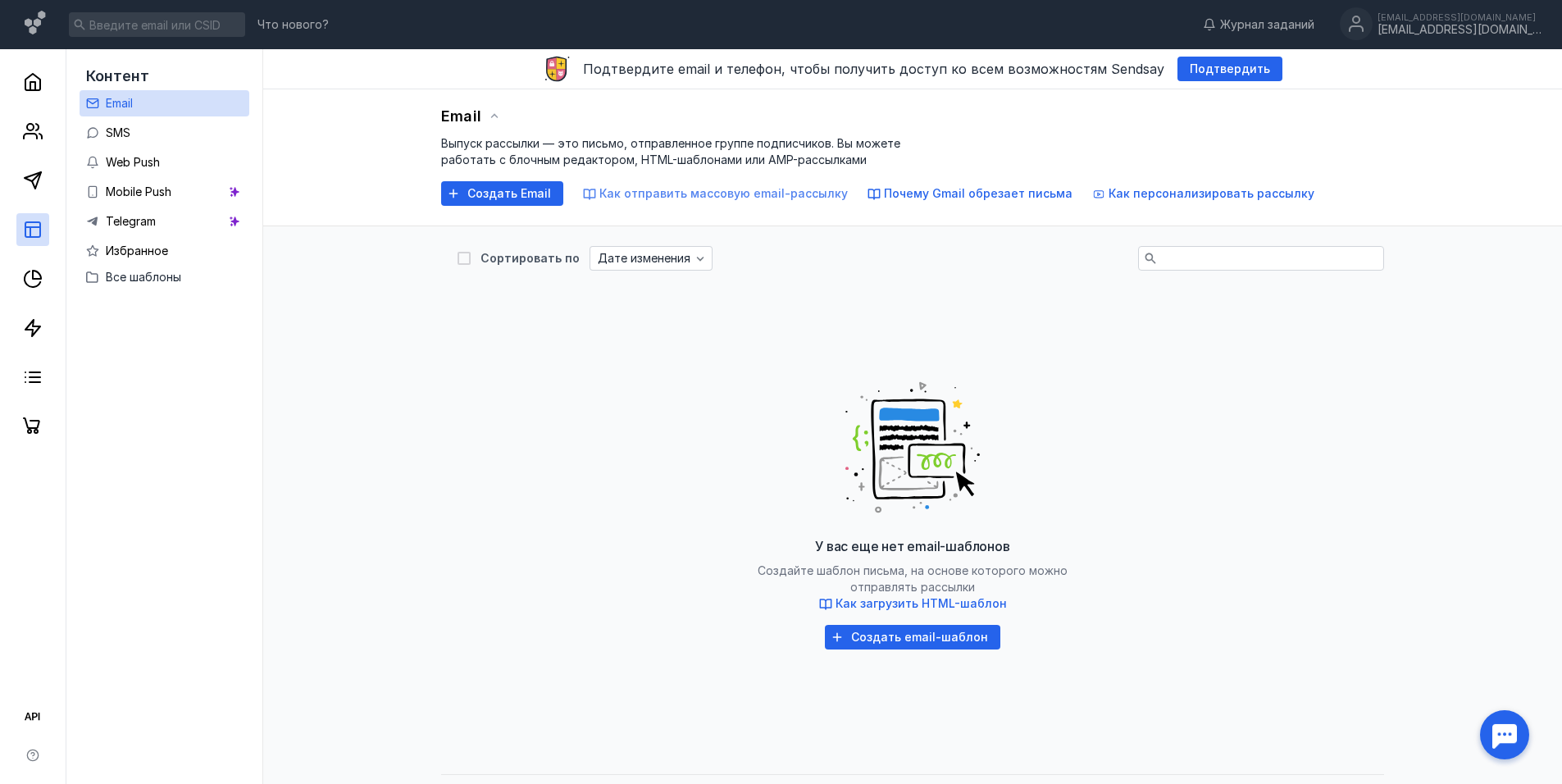
click at [710, 196] on span "Как отправить массовую email-рассылку" at bounding box center [723, 193] width 248 height 14
click at [1410, 26] on div "[EMAIL_ADDRESS][DOMAIN_NAME]" at bounding box center [1459, 30] width 164 height 14
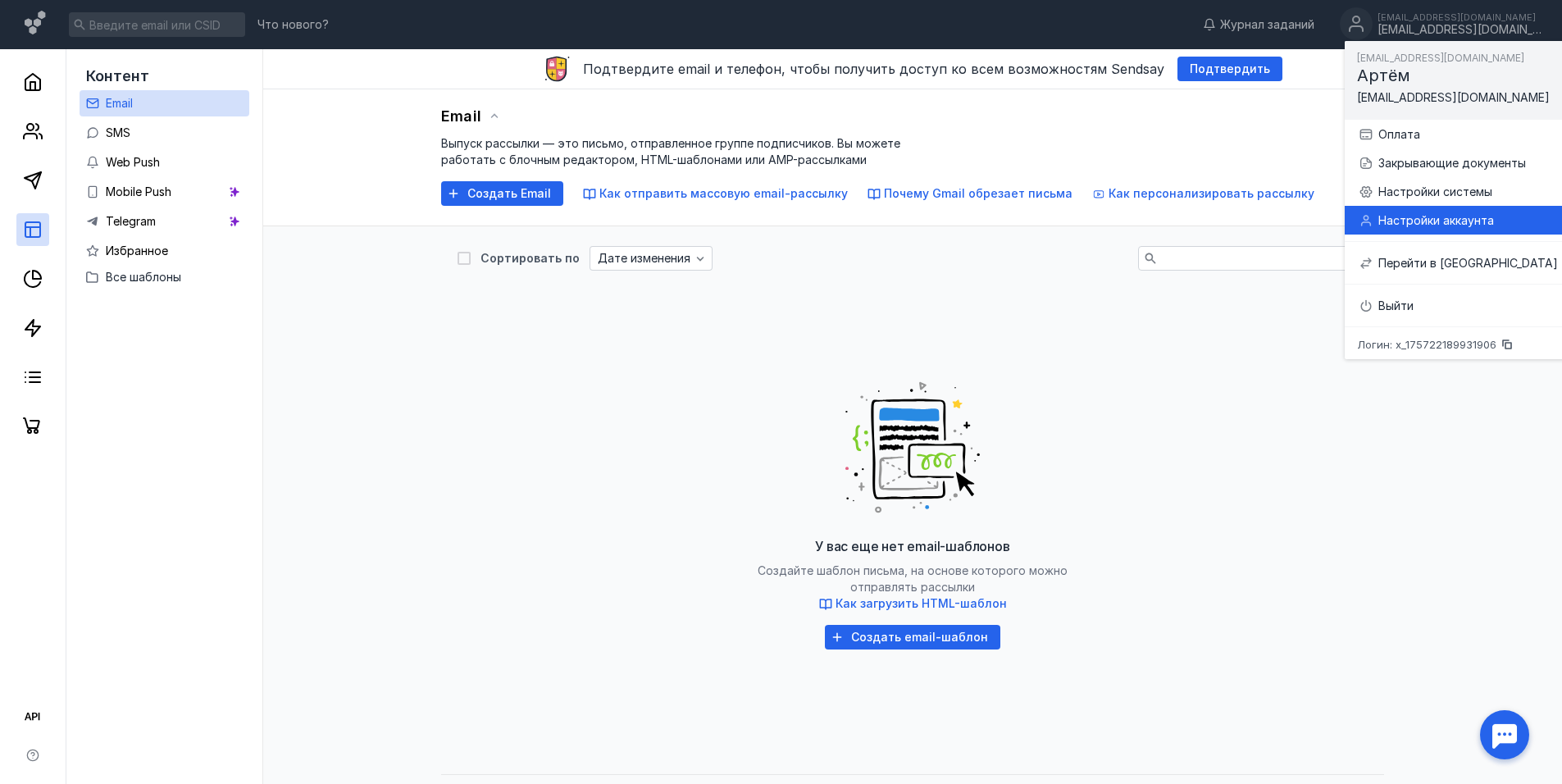
click at [1415, 215] on div "Настройки аккаунта" at bounding box center [1468, 220] width 179 height 17
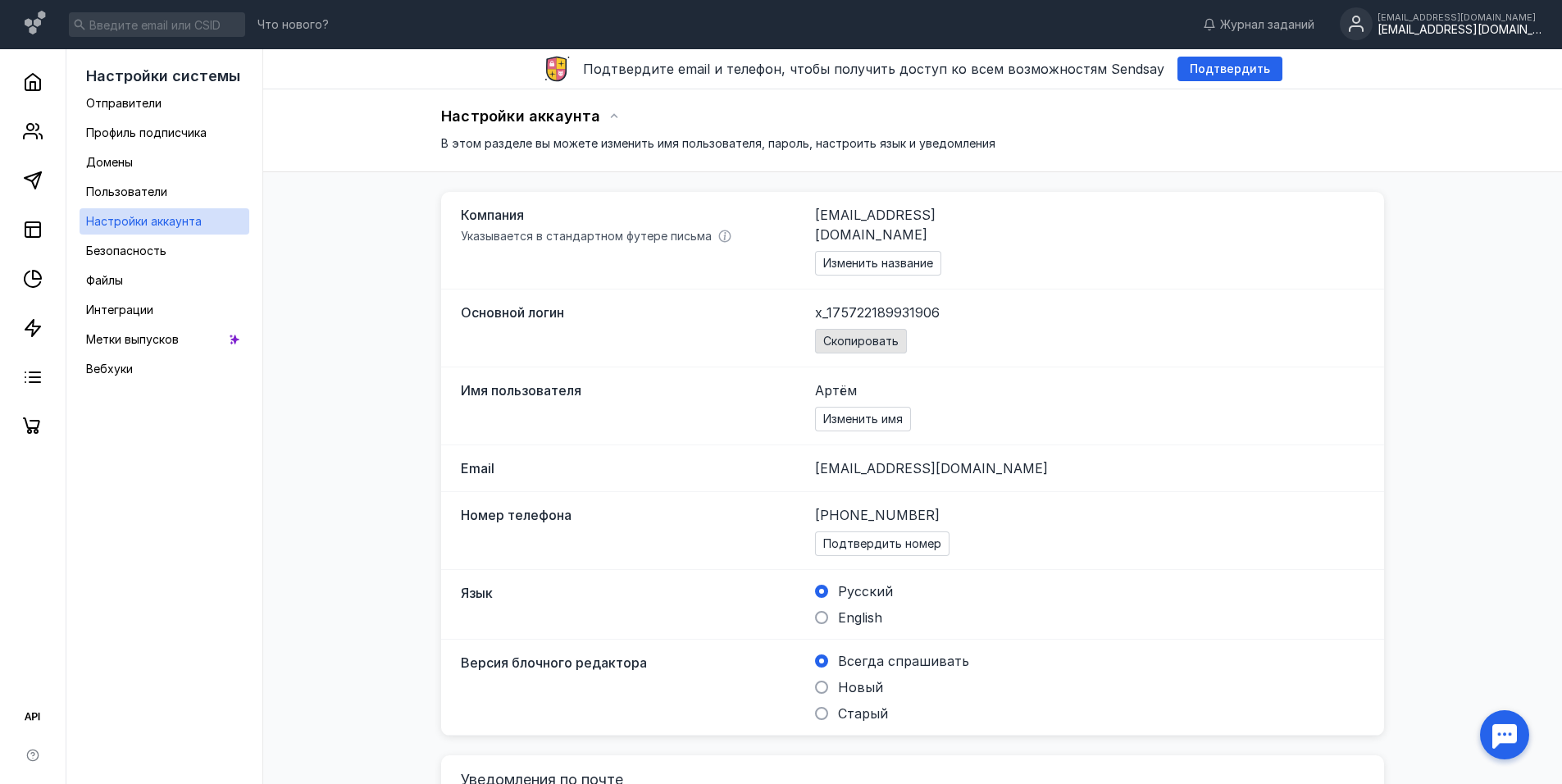
click at [875, 335] on span "Скопировать" at bounding box center [861, 341] width 76 height 14
click at [129, 103] on span "Отправители" at bounding box center [124, 103] width 76 height 14
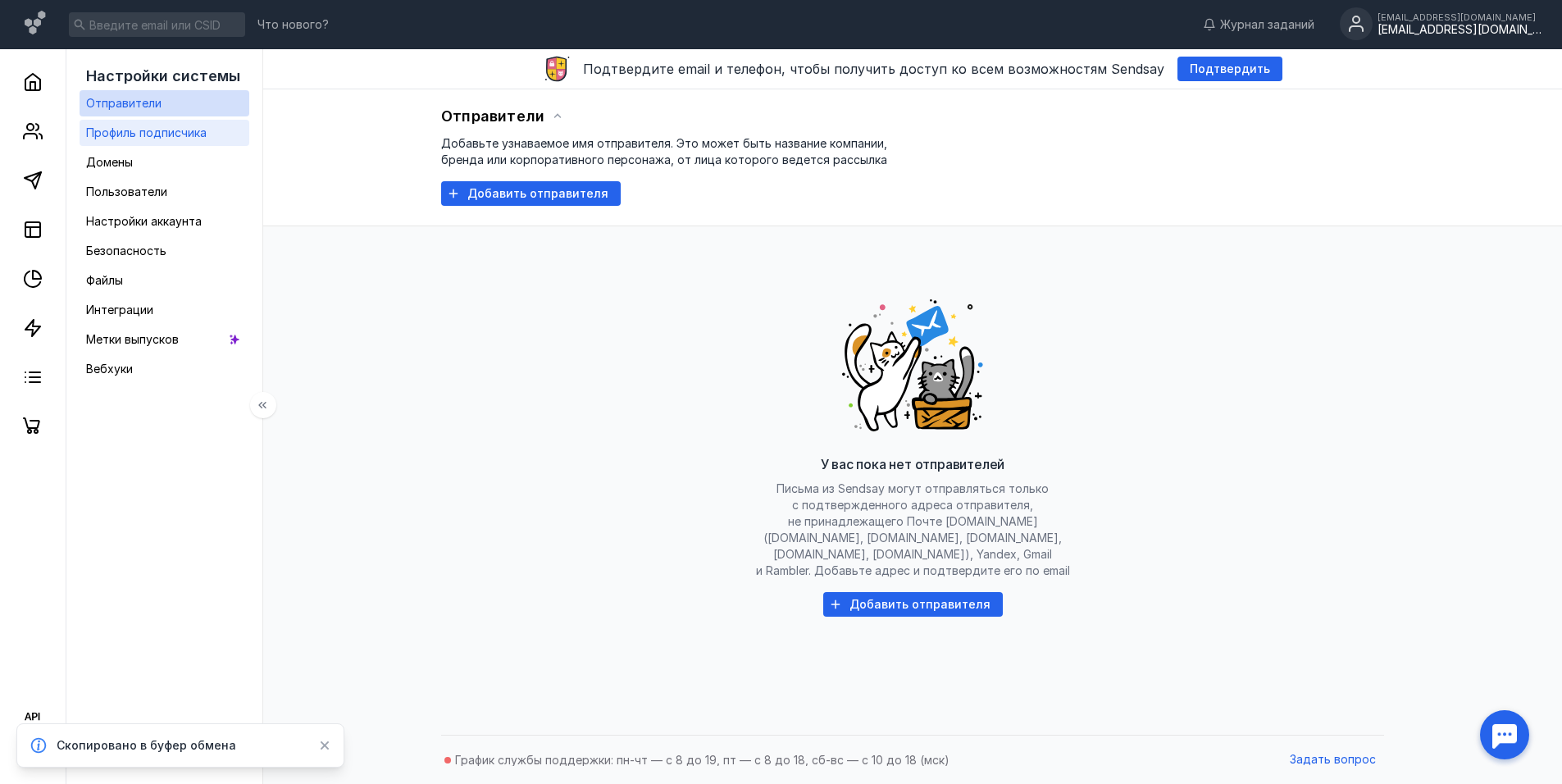
click at [131, 139] on div "Профиль подписчика" at bounding box center [146, 132] width 120 height 20
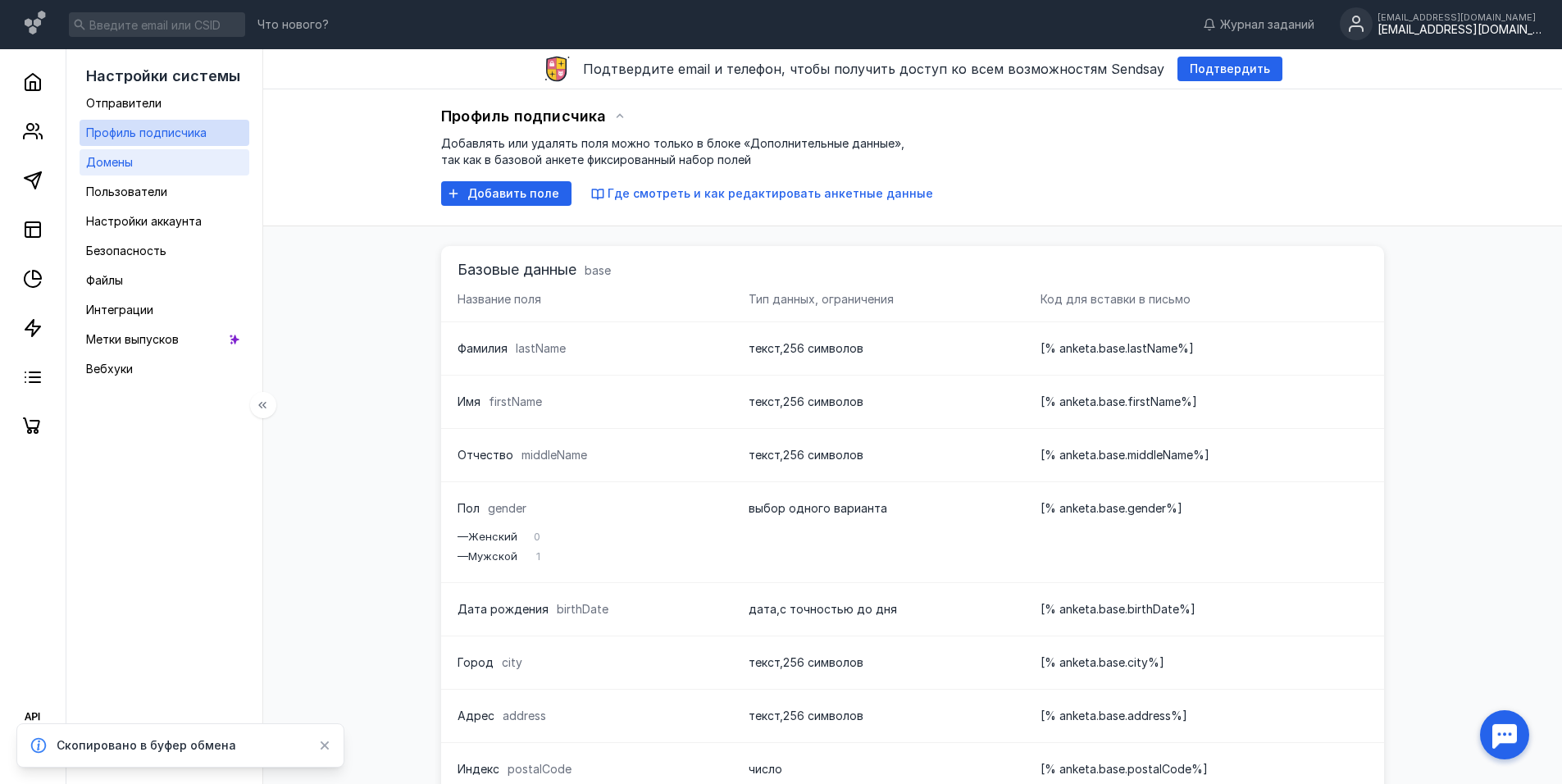
click at [125, 153] on div "Домены" at bounding box center [110, 162] width 47 height 20
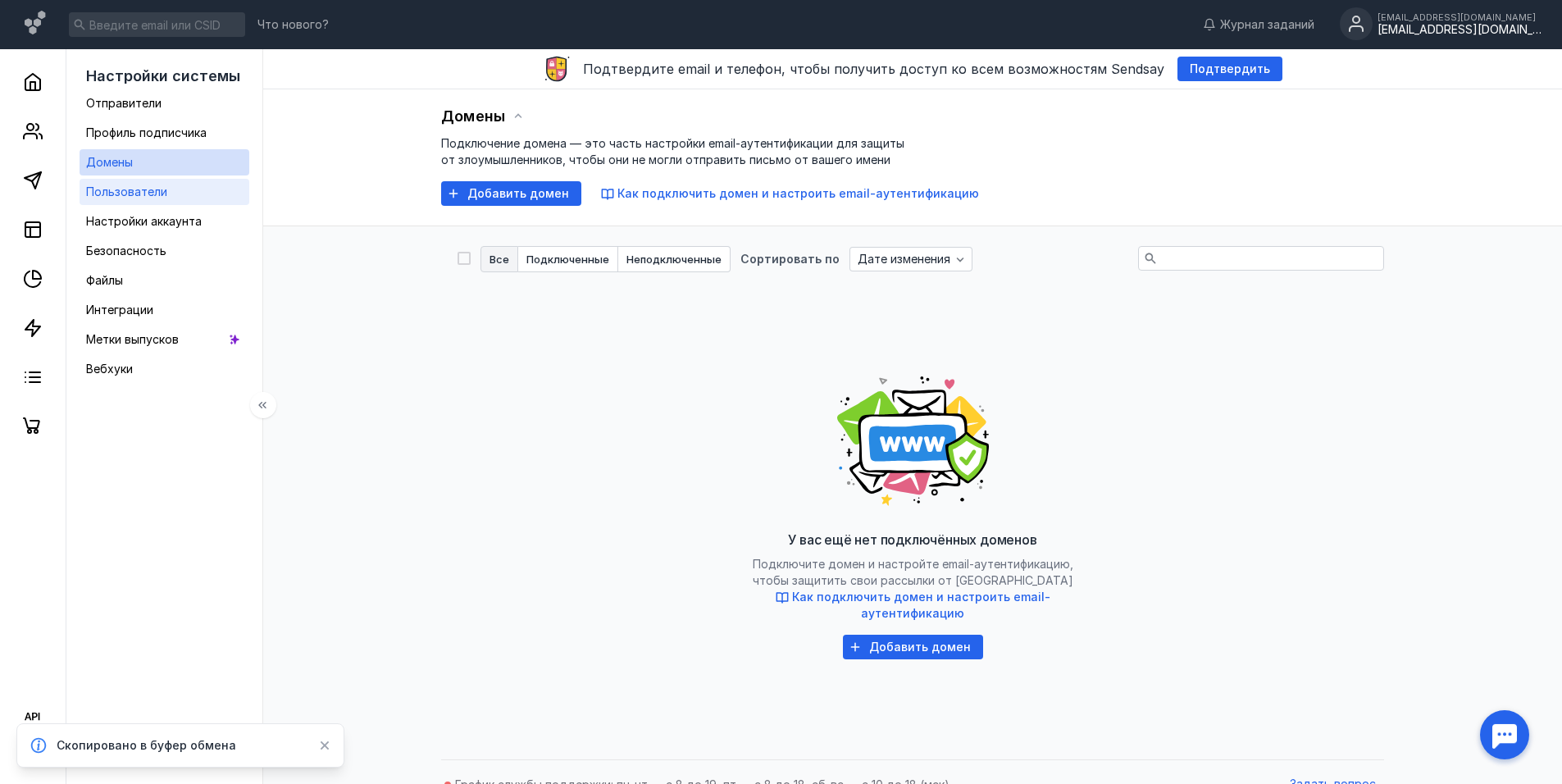
click at [148, 191] on span "Пользователи" at bounding box center [126, 192] width 81 height 14
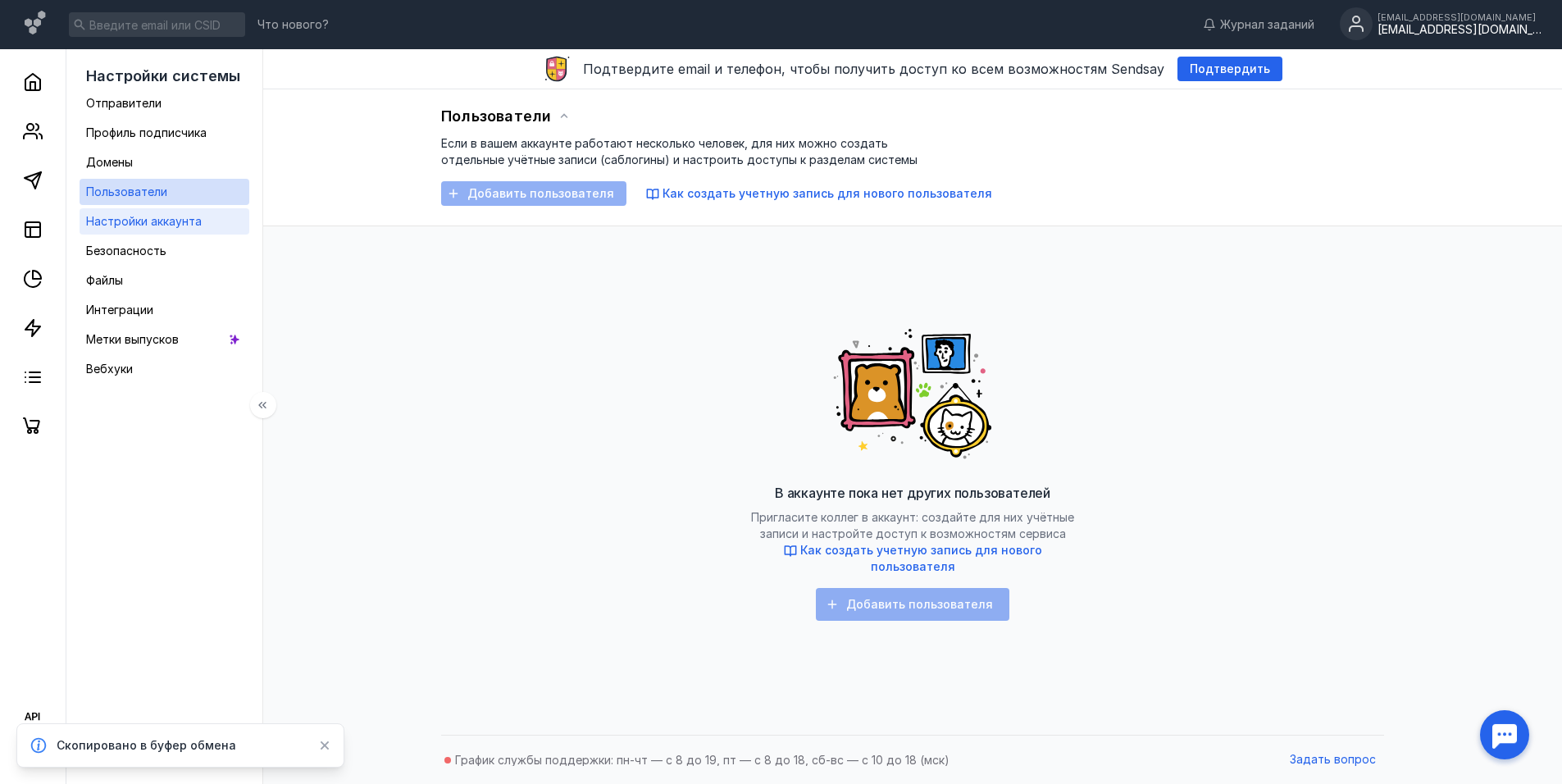
click at [152, 220] on span "Настройки аккаунта" at bounding box center [144, 221] width 116 height 14
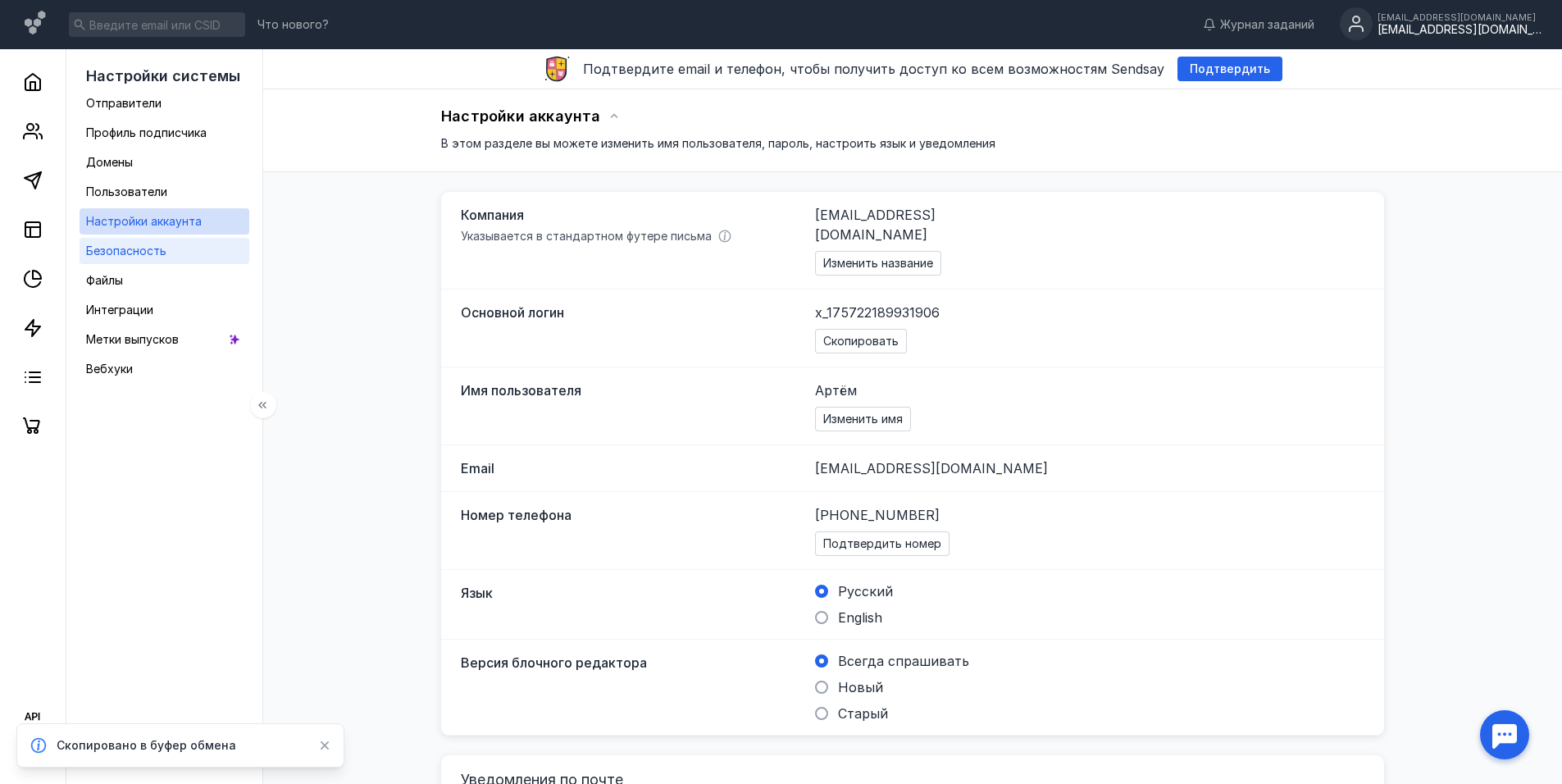
click at [146, 250] on span "Безопасность" at bounding box center [126, 250] width 80 height 14
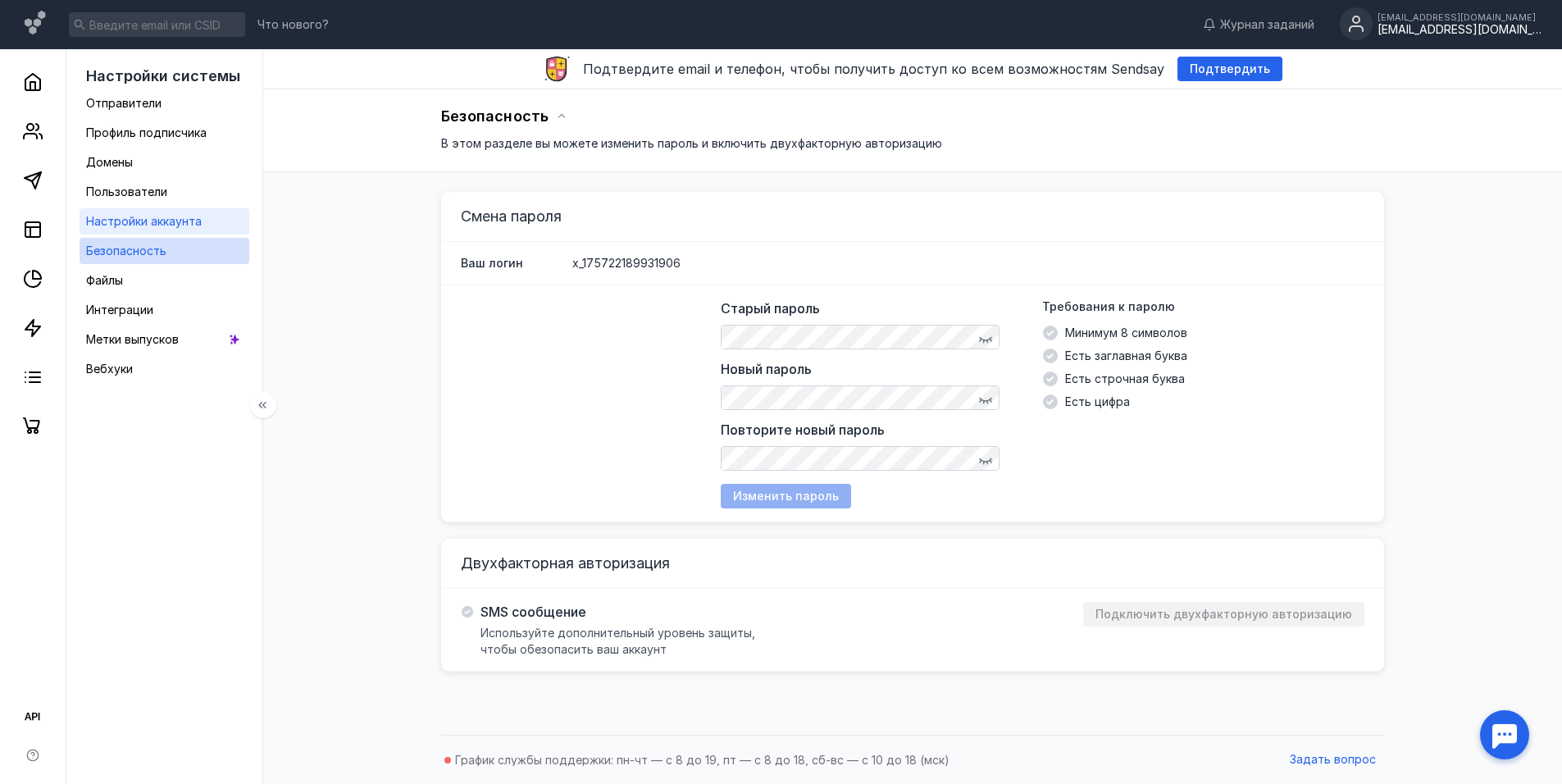
click at [139, 220] on span "Настройки аккаунта" at bounding box center [144, 221] width 116 height 14
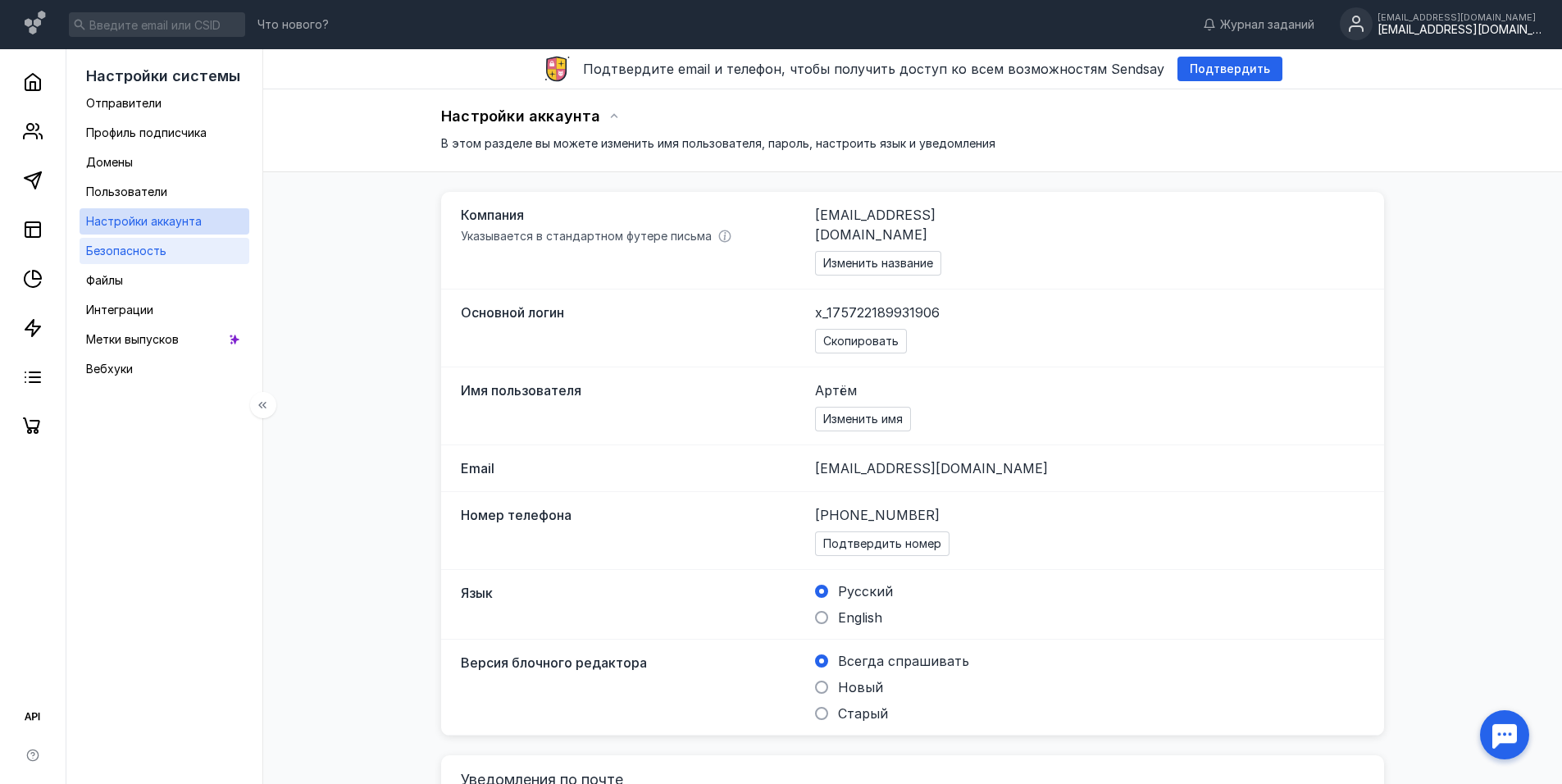
click at [139, 241] on div "Безопасность" at bounding box center [126, 251] width 80 height 20
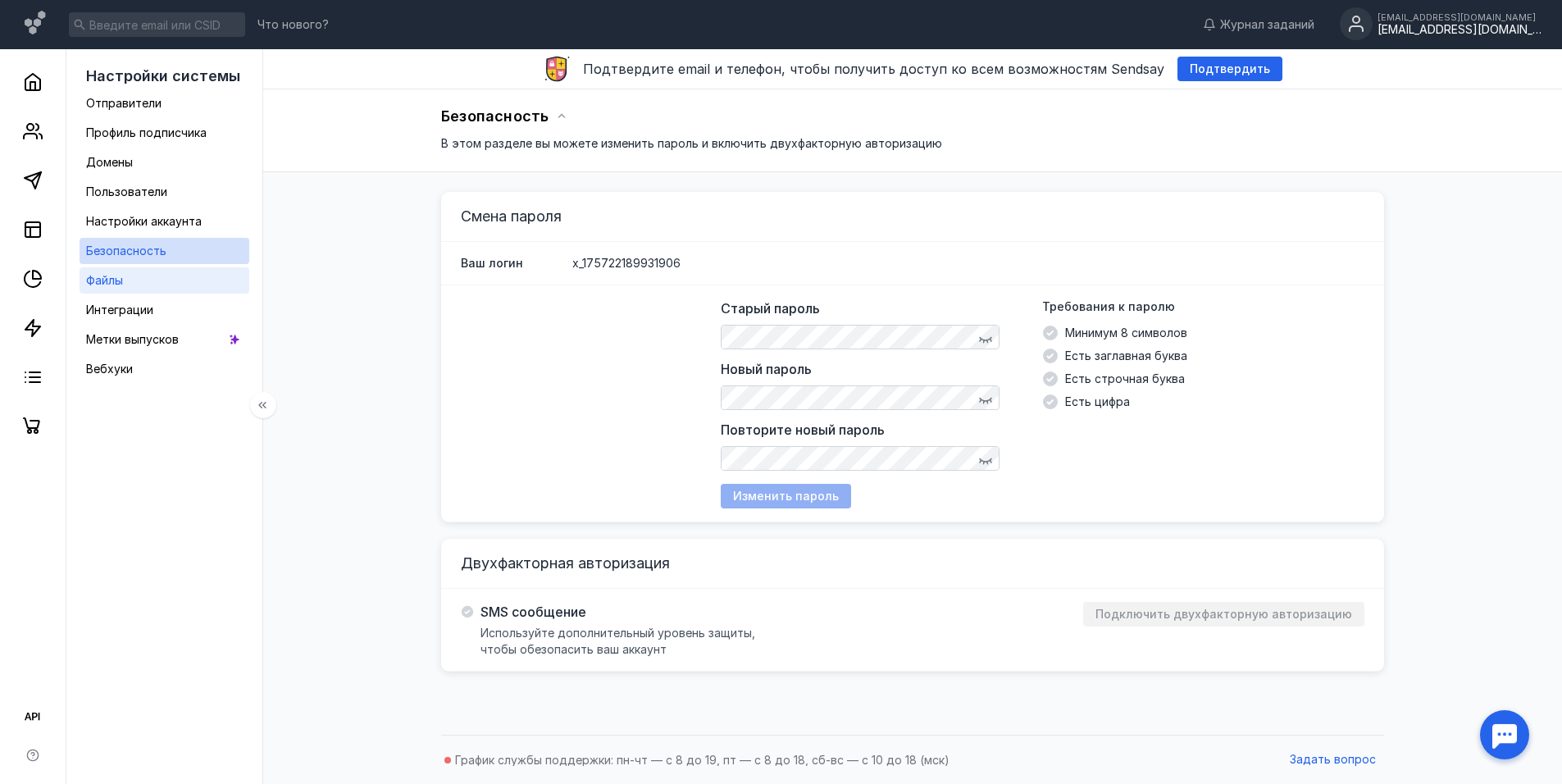
click at [128, 278] on link "Файлы" at bounding box center [164, 280] width 170 height 26
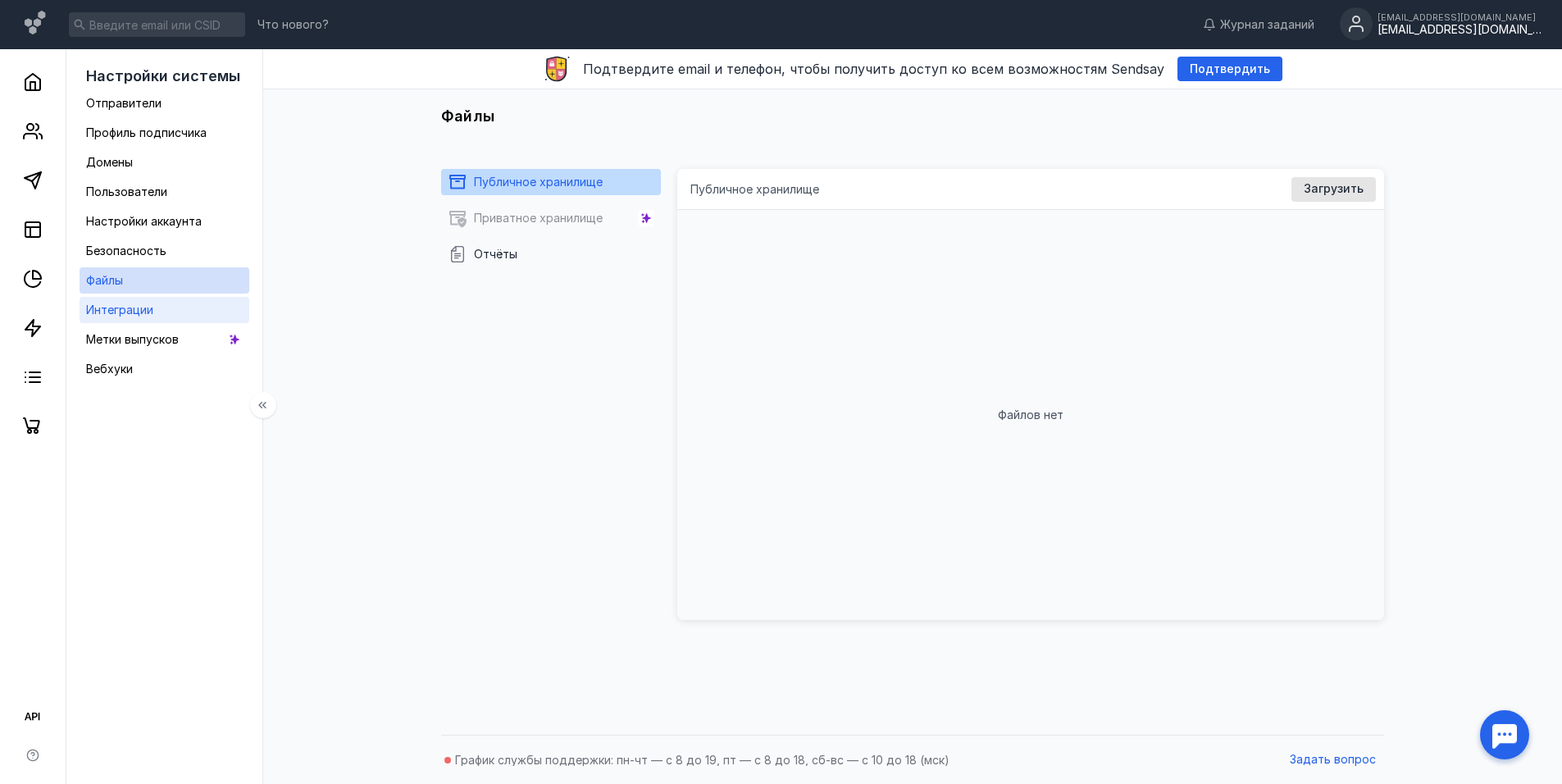
click at [132, 305] on span "Интеграции" at bounding box center [119, 309] width 67 height 14
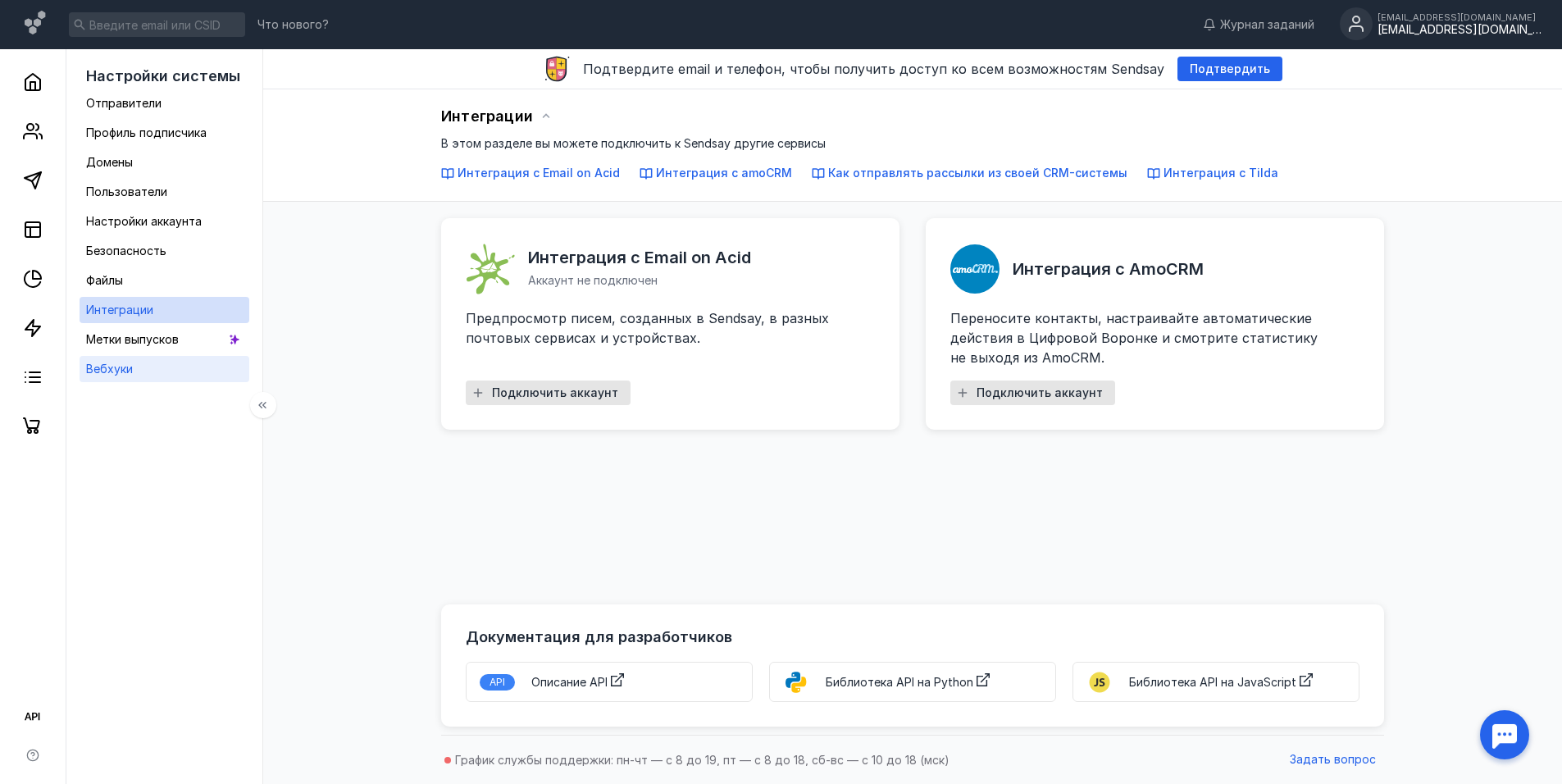
click at [136, 368] on link "Вебхуки" at bounding box center [164, 368] width 170 height 26
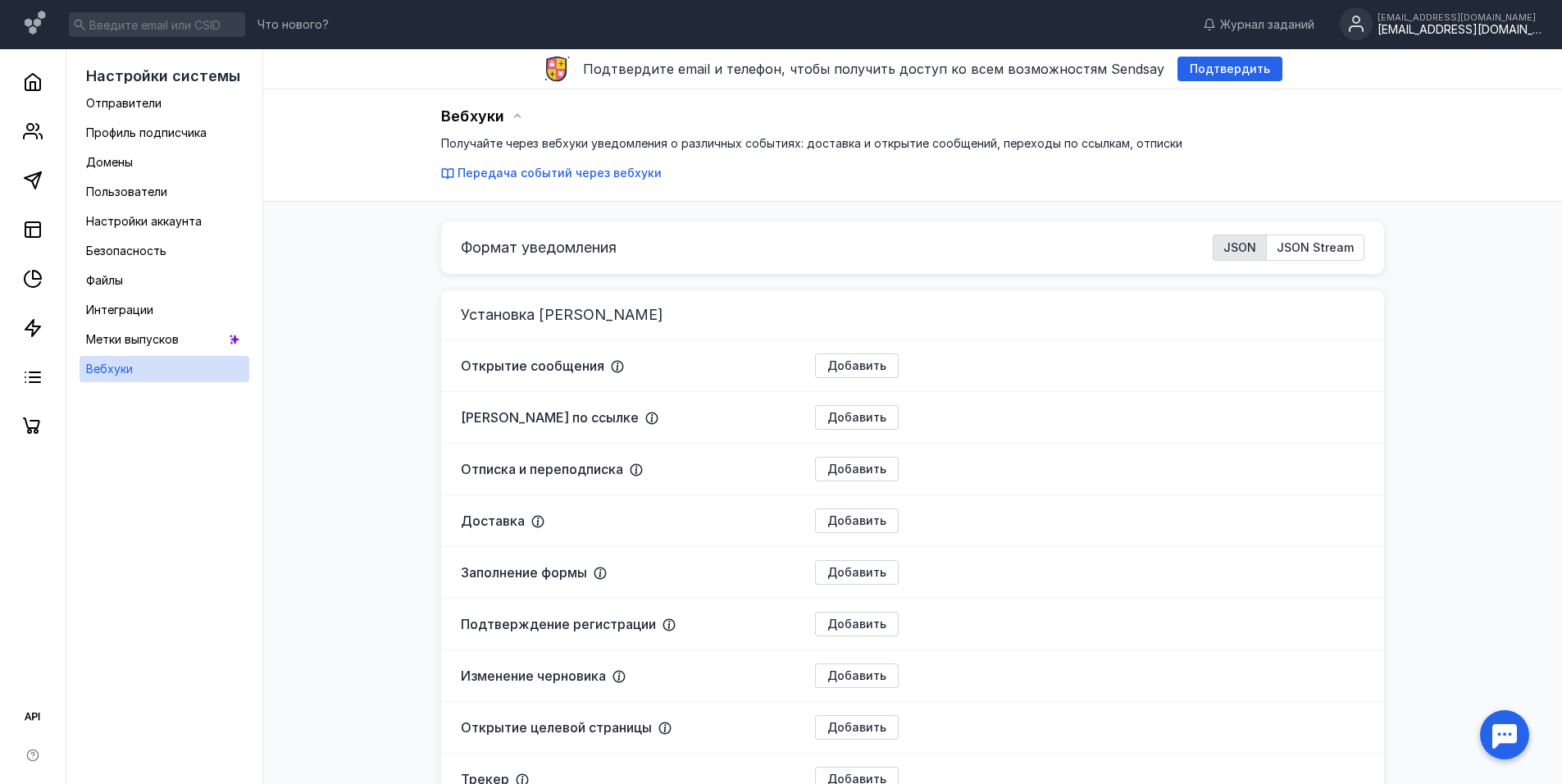
click at [1417, 27] on div "[EMAIL_ADDRESS][DOMAIN_NAME]" at bounding box center [1459, 30] width 164 height 14
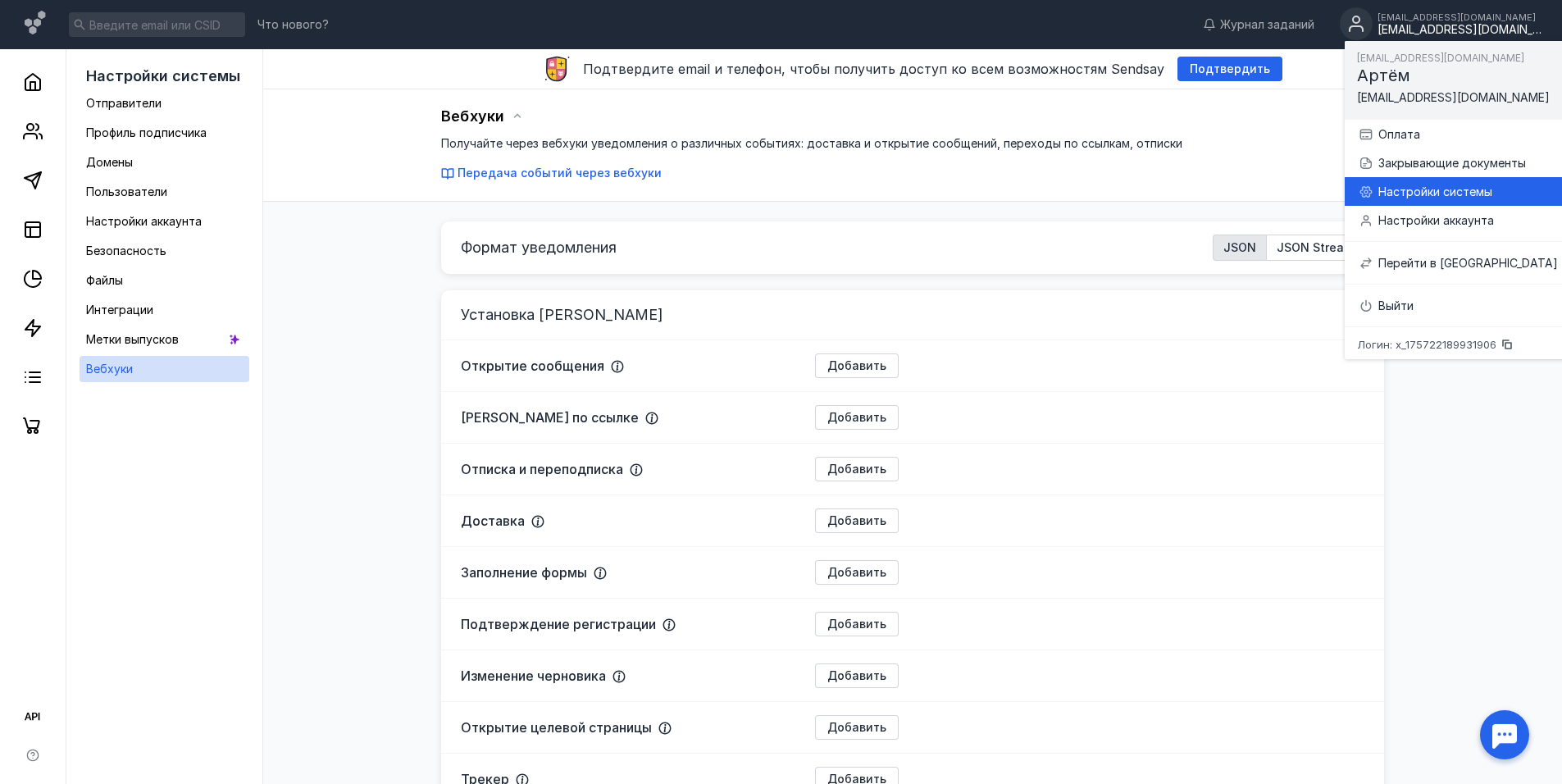
click at [1410, 199] on div "Настройки системы" at bounding box center [1468, 192] width 179 height 17
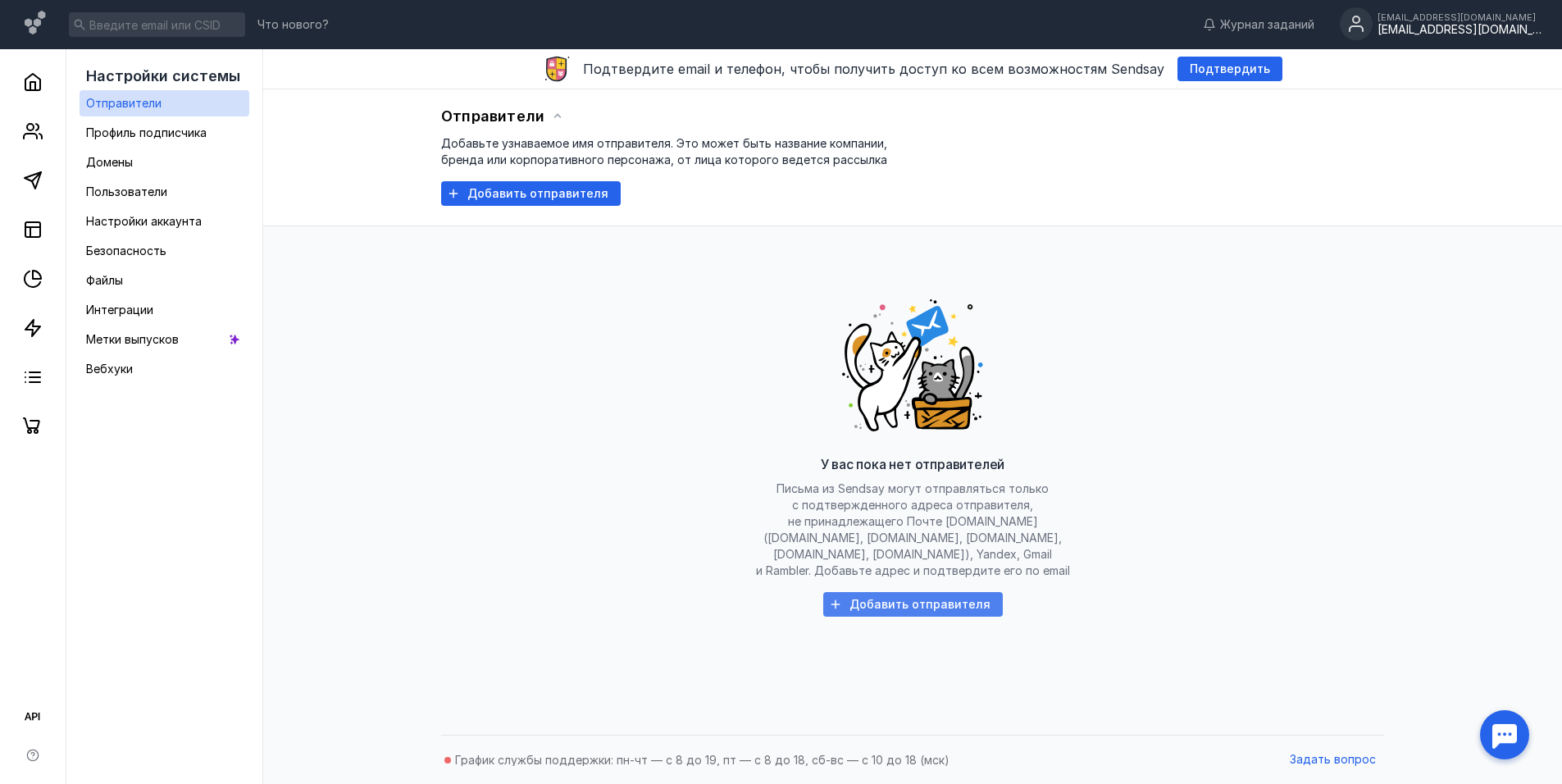
click at [943, 591] on div "Добавить отправителя" at bounding box center [913, 604] width 179 height 24
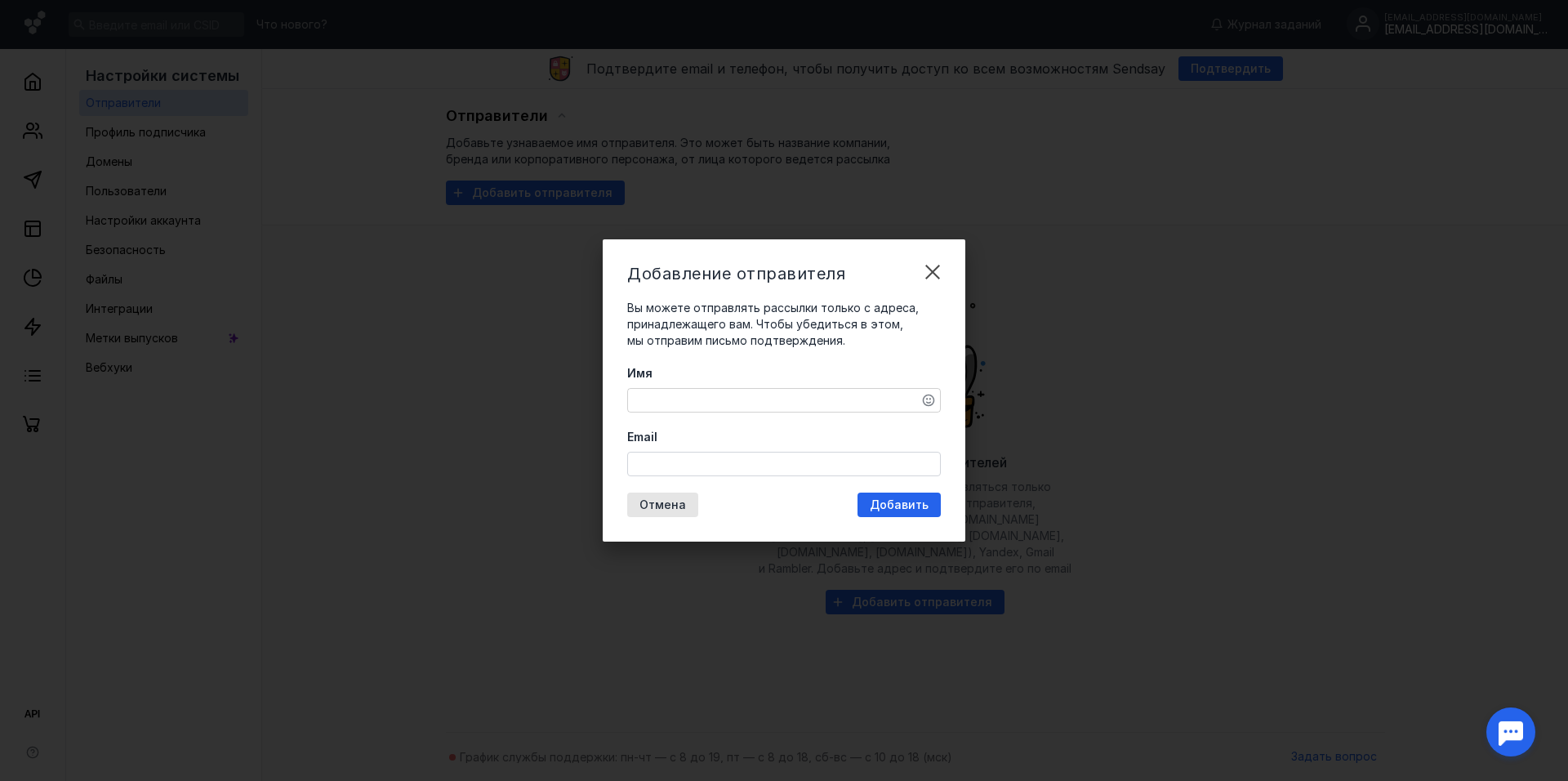
click at [782, 399] on textarea "Имя" at bounding box center [784, 400] width 312 height 23
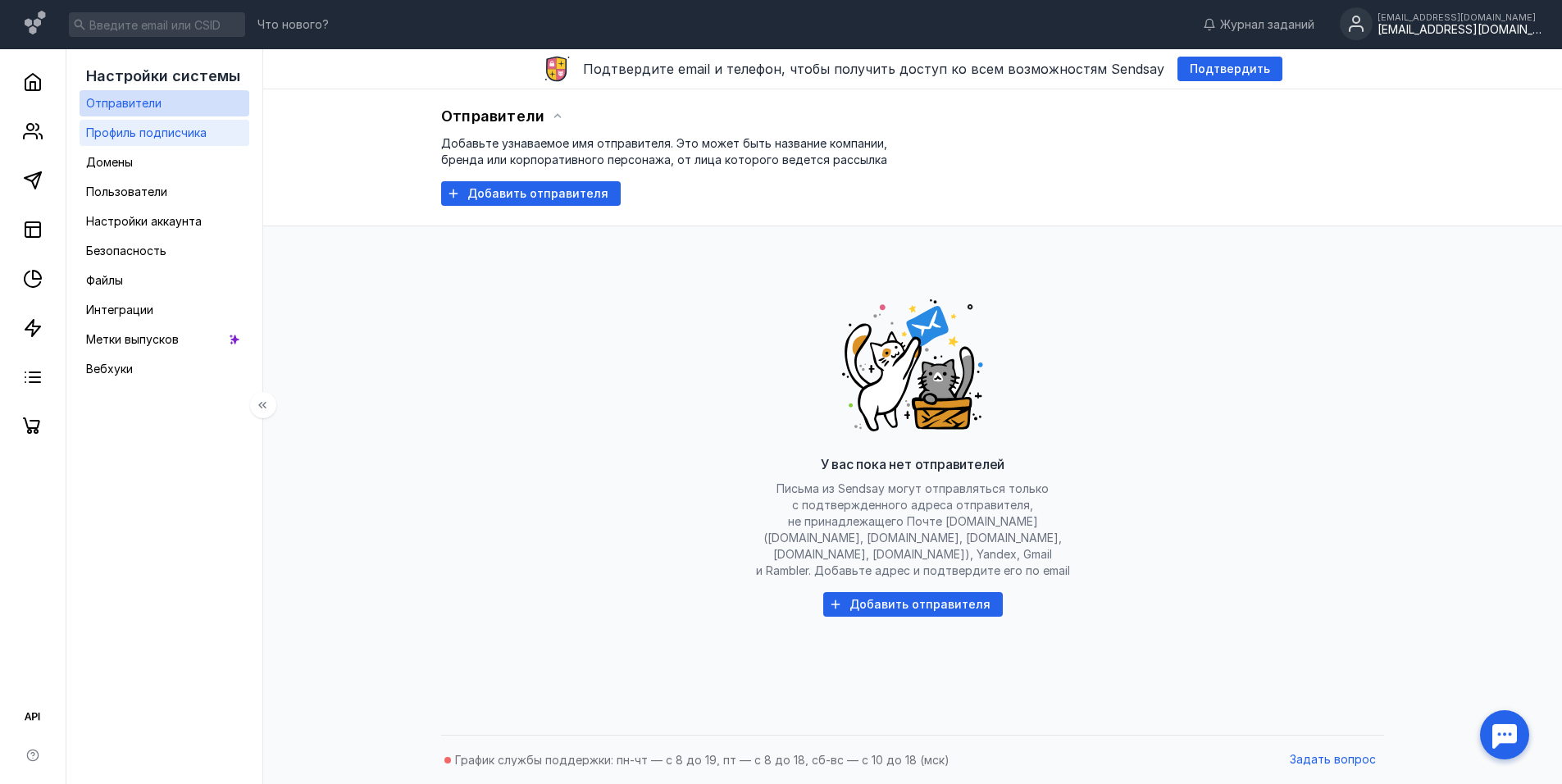
click at [118, 129] on span "Профиль подписчика" at bounding box center [146, 132] width 120 height 14
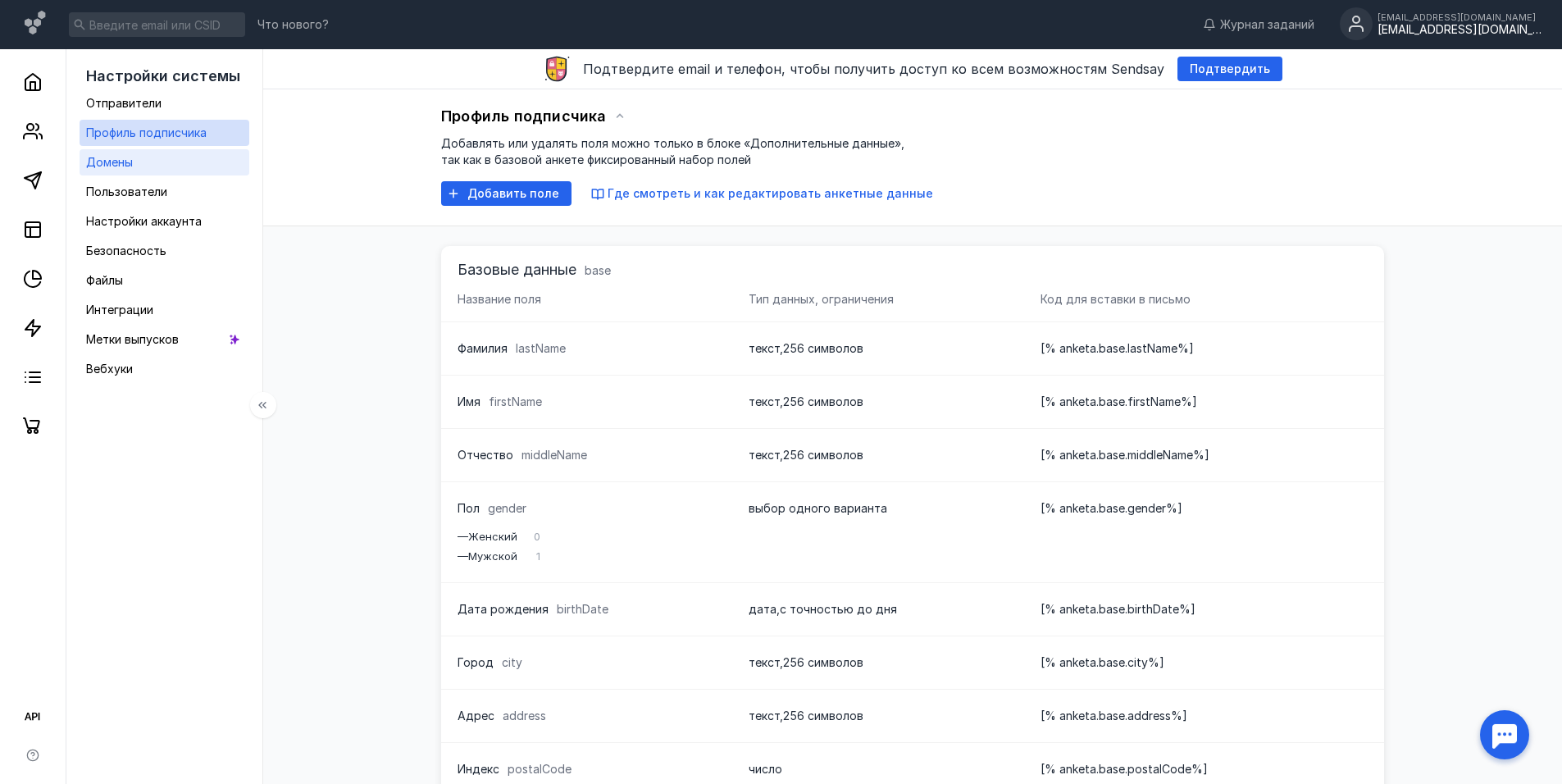
click at [124, 159] on span "Домены" at bounding box center [110, 162] width 47 height 14
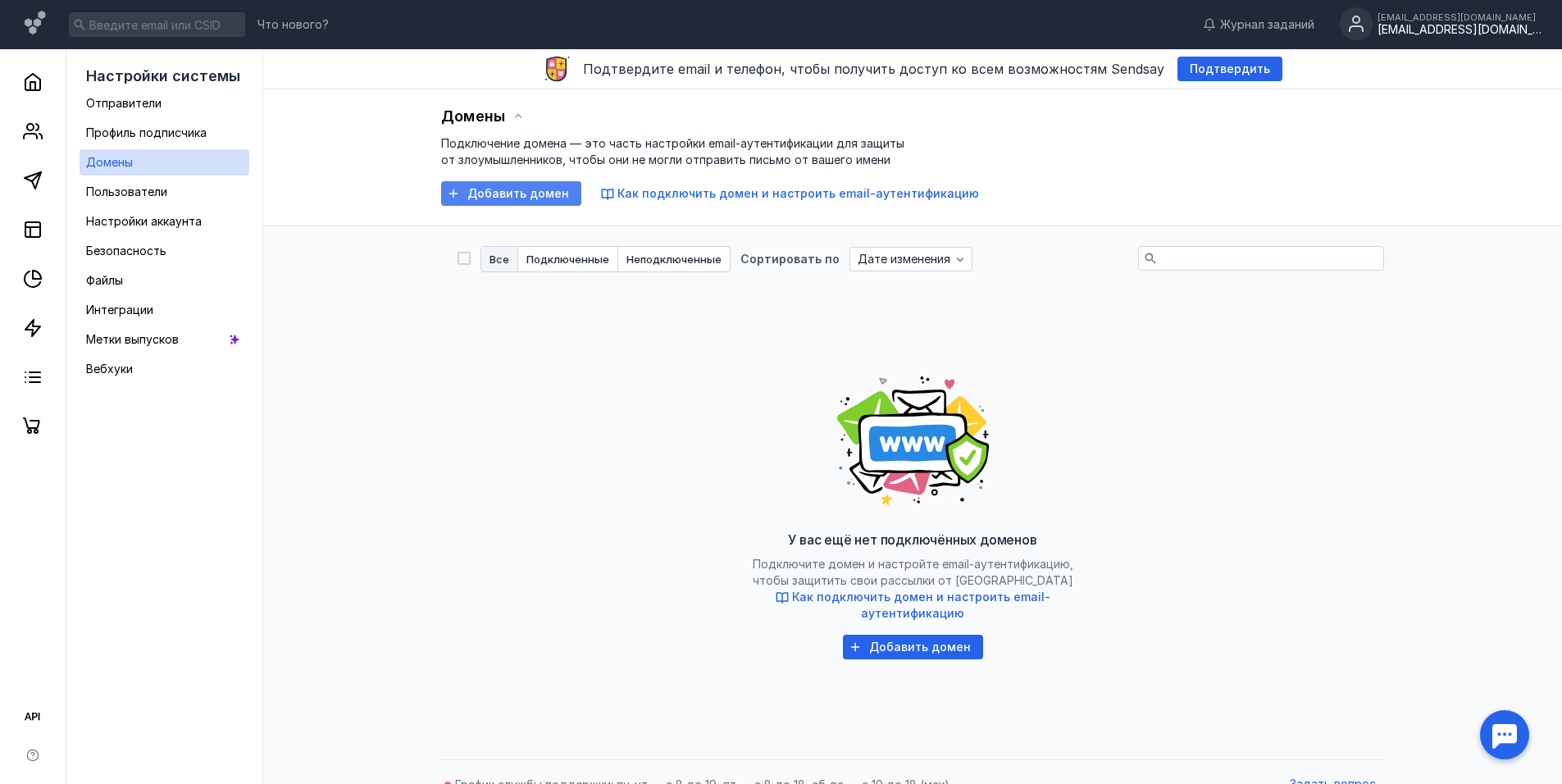
click at [529, 191] on span "Добавить домен" at bounding box center [517, 194] width 102 height 14
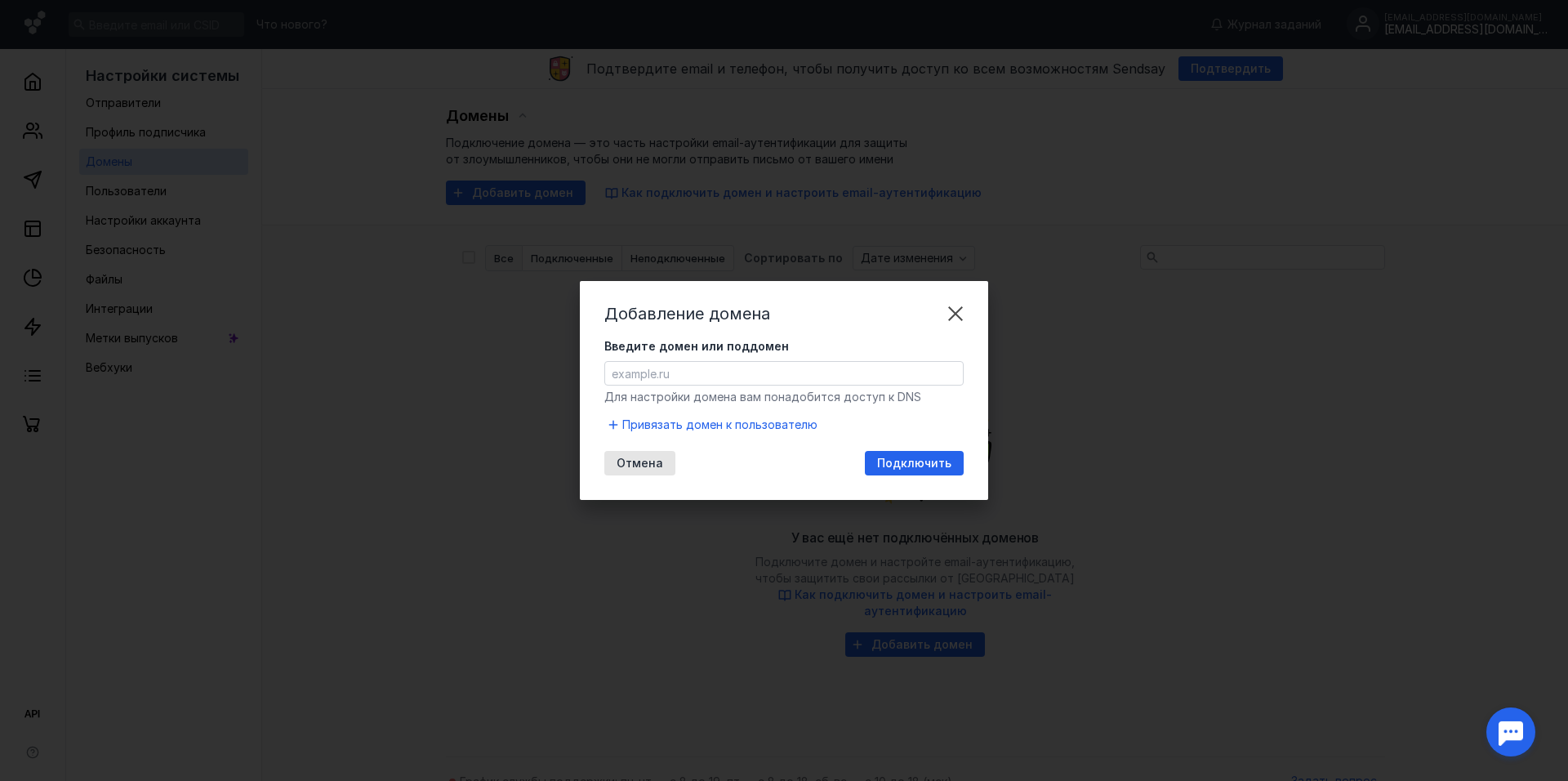
click at [864, 368] on input "Введите домен или поддомен" at bounding box center [784, 373] width 358 height 23
click at [814, 374] on input "Введите домен или поддомен" at bounding box center [784, 373] width 358 height 23
paste input "x_175722189931906"
type input "x"
